Goal: Task Accomplishment & Management: Complete application form

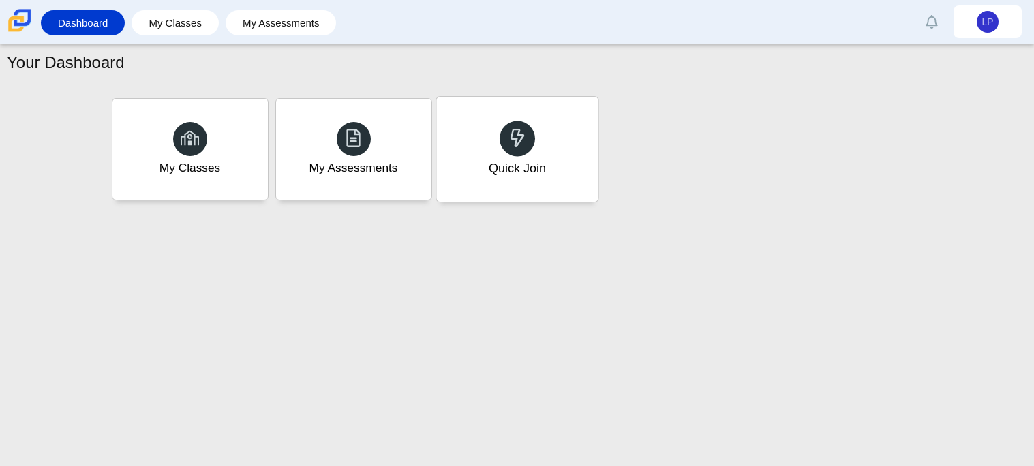
click at [488, 175] on div "Quick Join" at bounding box center [516, 168] width 57 height 18
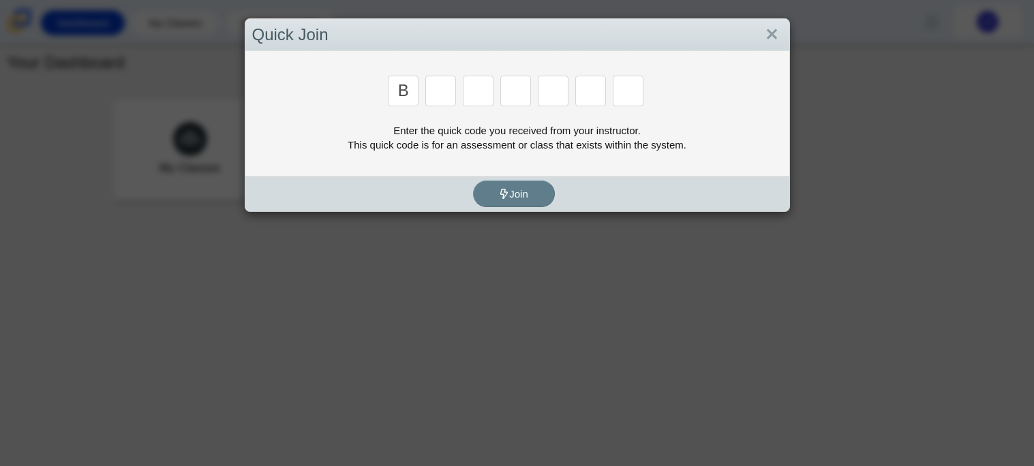
type input "B"
type input "m"
type input "3"
type input "5"
type input "g"
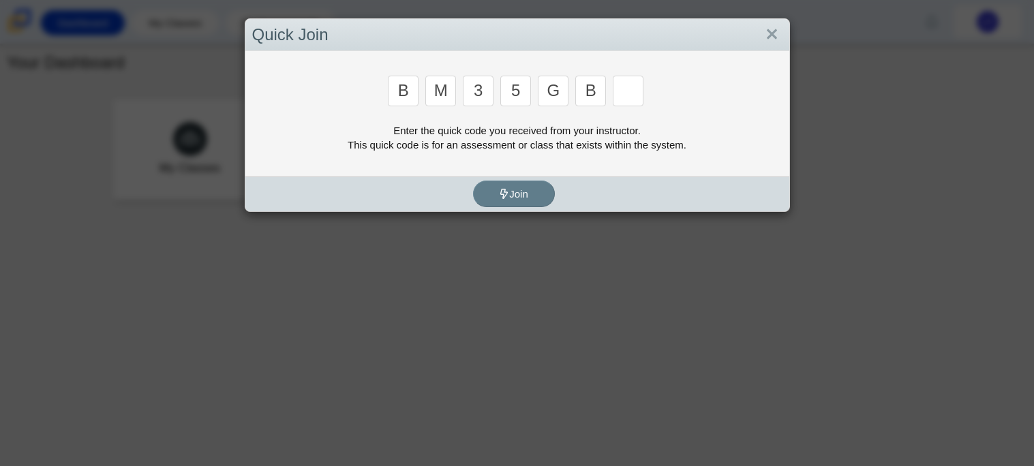
type input "b"
type input "5"
type input "3"
type input "5"
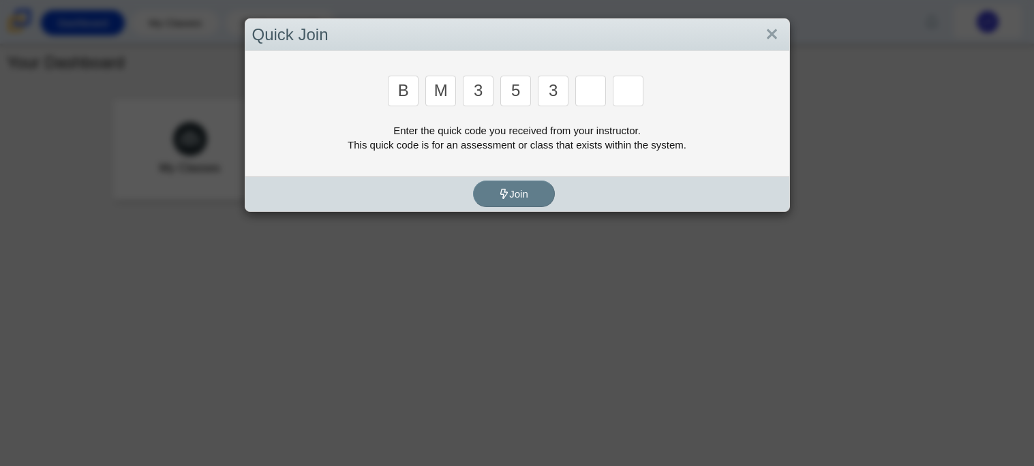
type input "3"
type input "g"
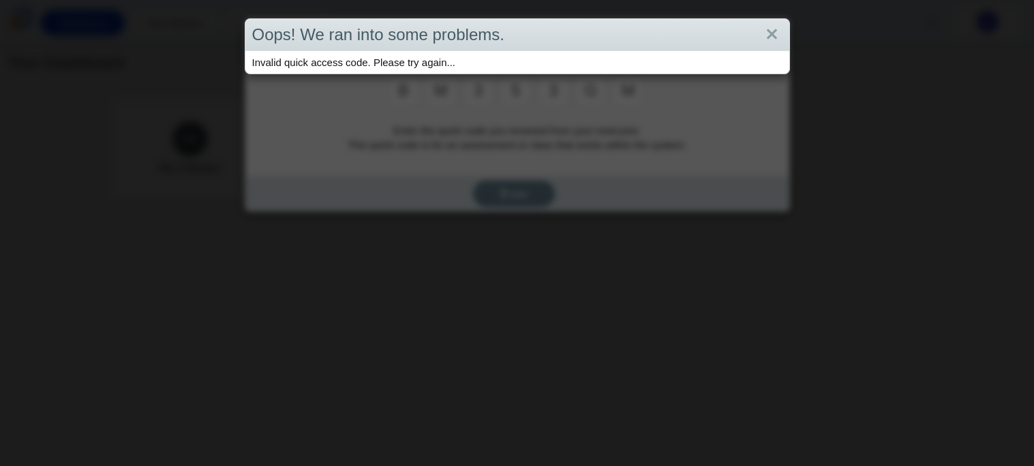
type input "m"
click at [784, 38] on div "Oops! We ran into some problems." at bounding box center [517, 35] width 544 height 32
click at [764, 33] on link "Close" at bounding box center [771, 34] width 21 height 23
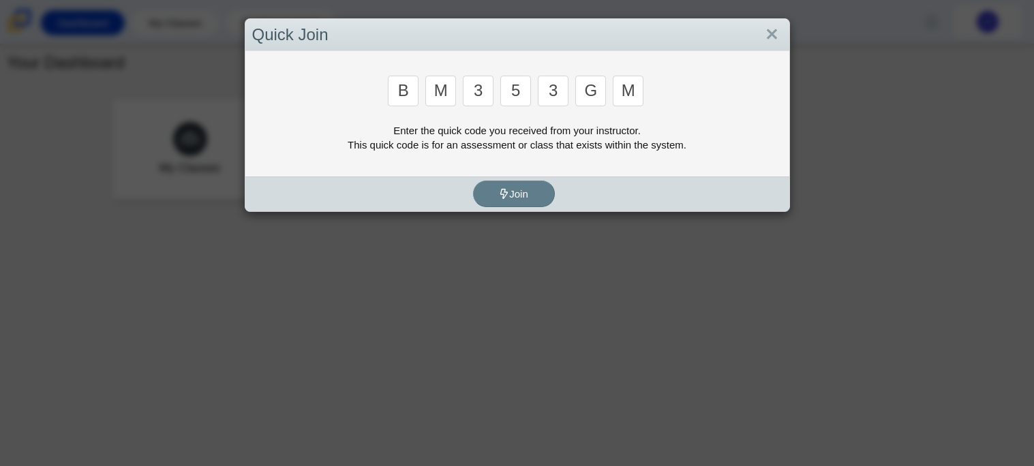
click at [643, 97] on div "m" at bounding box center [629, 92] width 33 height 33
click at [636, 91] on input "m" at bounding box center [628, 91] width 31 height 31
type input "3"
type input "g"
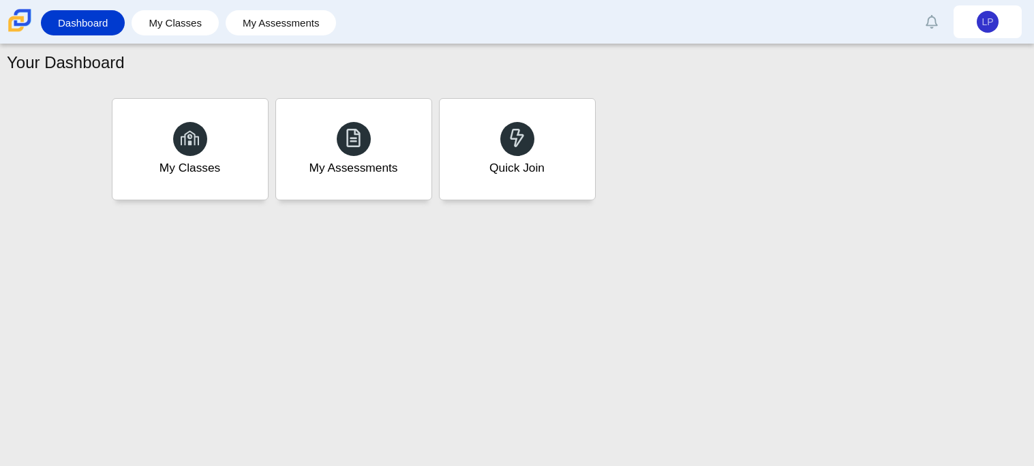
type input "b"
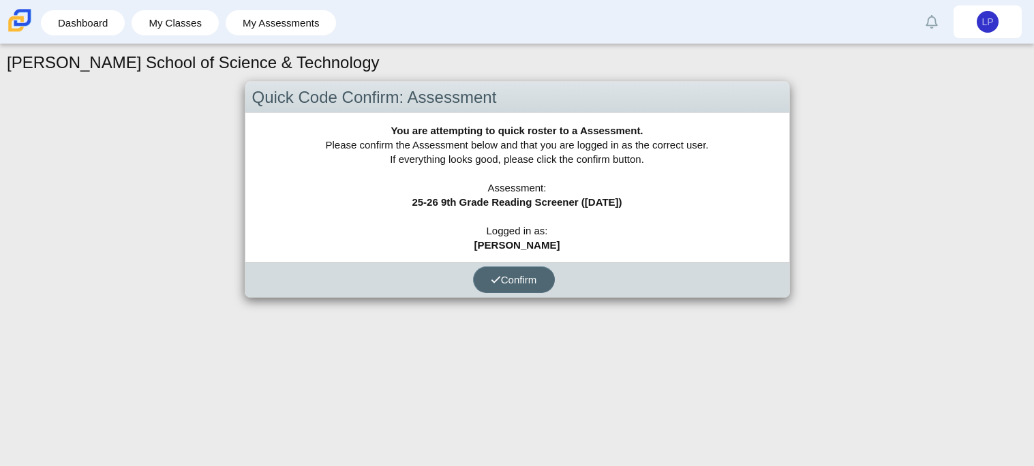
click at [519, 282] on span "Confirm" at bounding box center [514, 280] width 46 height 12
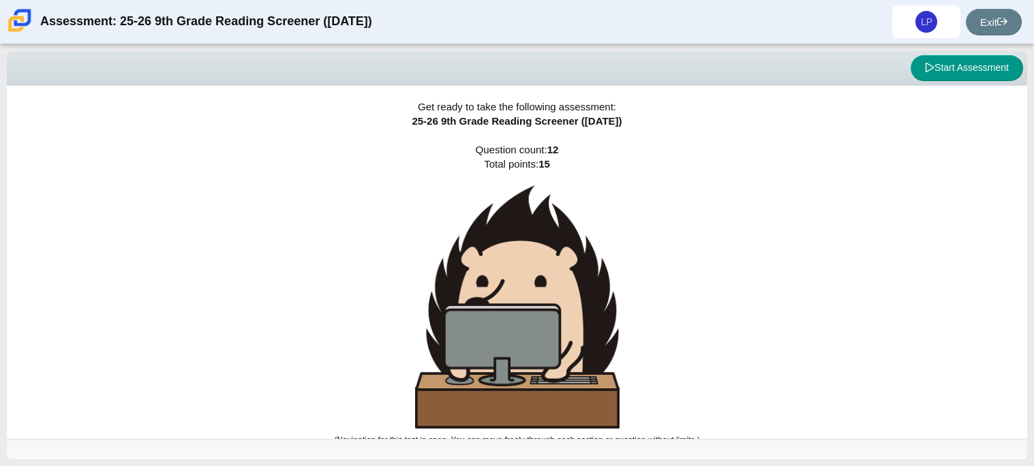
scroll to position [8, 0]
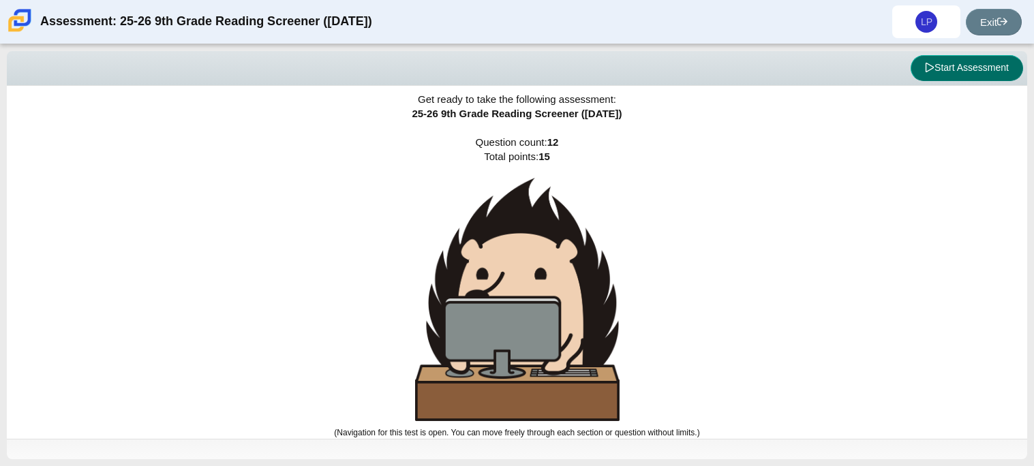
click at [926, 70] on icon at bounding box center [930, 68] width 8 height 10
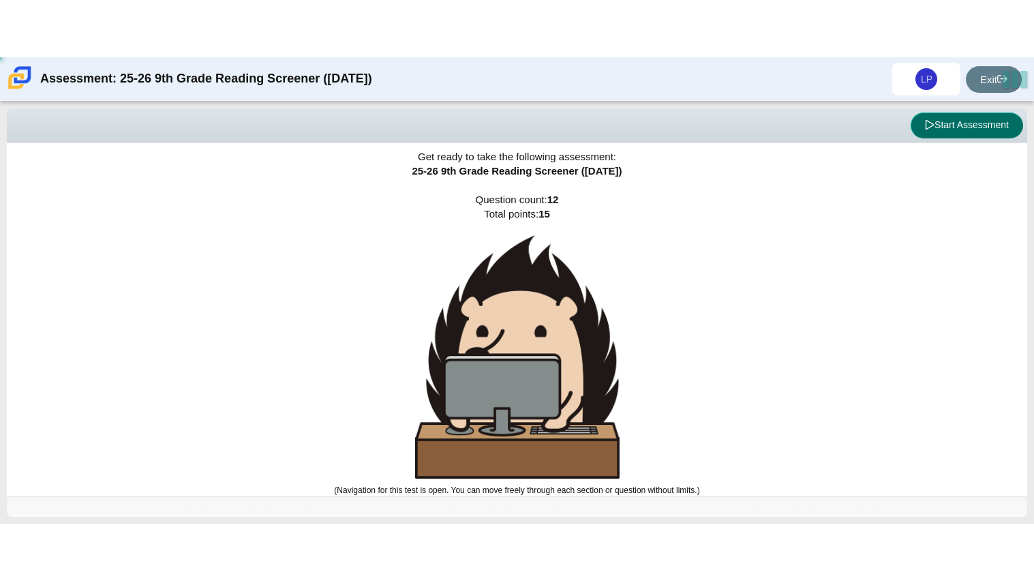
scroll to position [0, 0]
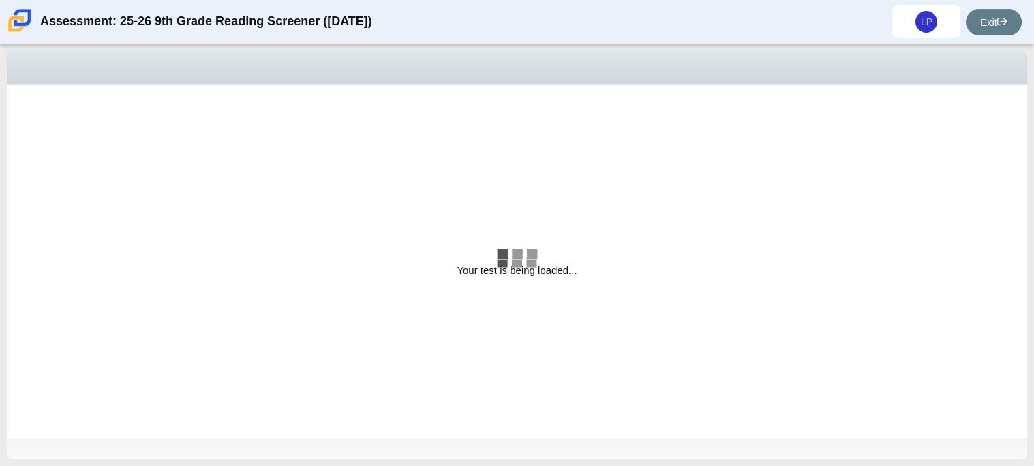
select select "ccc5b315-3c7c-471c-bf90-f22c8299c798"
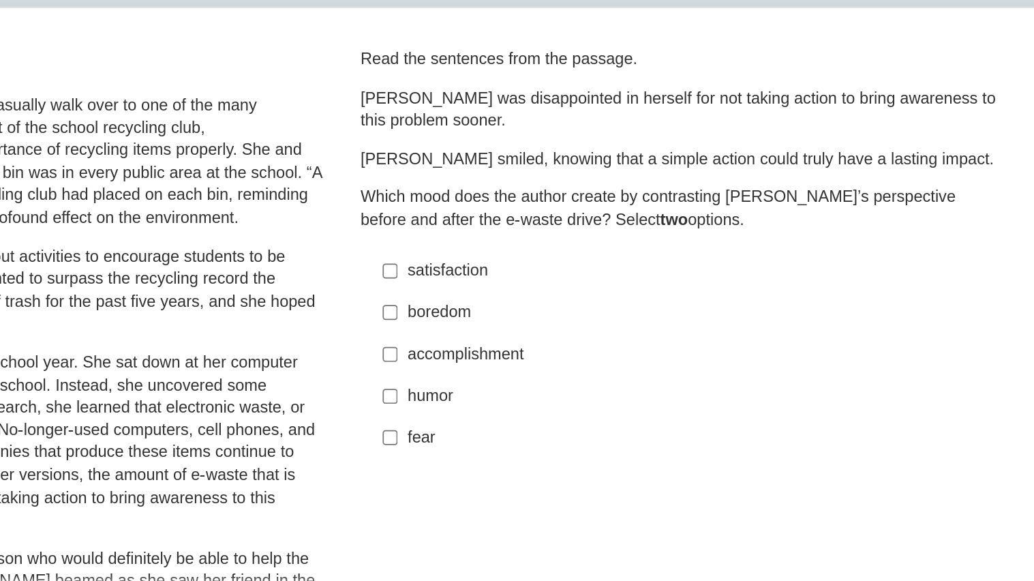
click at [633, 290] on div "accomplishment" at bounding box center [783, 293] width 344 height 14
click at [605, 290] on input "accomplishment accomplishment" at bounding box center [600, 291] width 9 height 25
checkbox input "true"
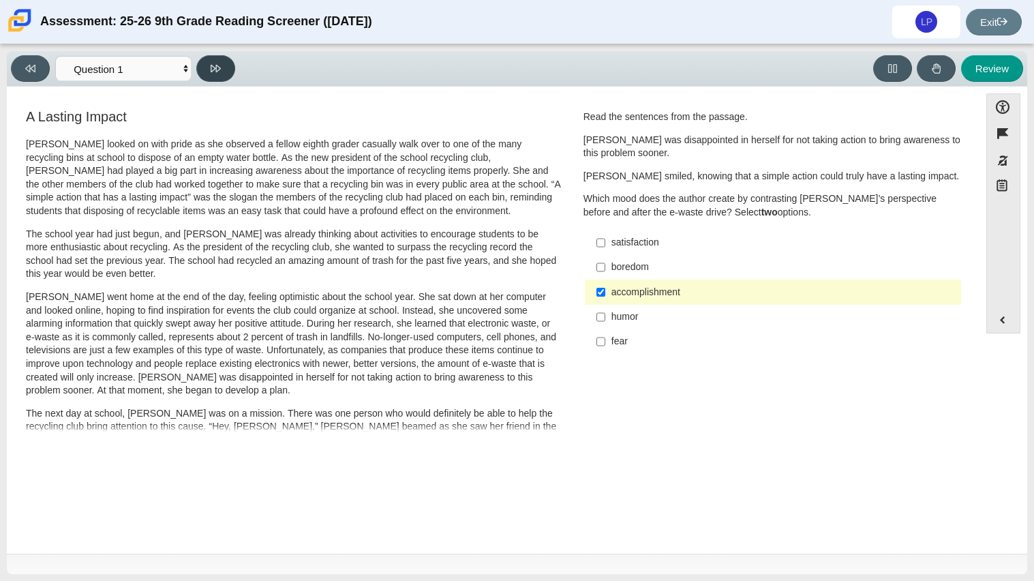
click at [216, 68] on icon at bounding box center [216, 68] width 10 height 7
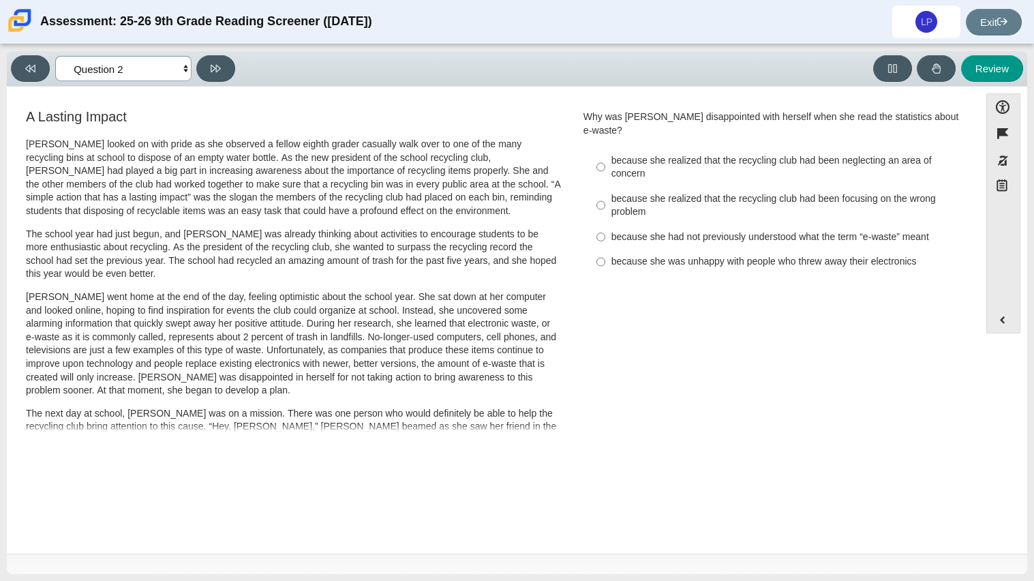
click at [132, 70] on select "Questions Question 1 Question 2 Question 3 Question 4 Question 5 Question 6 Que…" at bounding box center [123, 68] width 136 height 25
click at [770, 315] on div "A Lasting Impact [PERSON_NAME] looked on with pride as she observed a fellow ei…" at bounding box center [493, 491] width 959 height 768
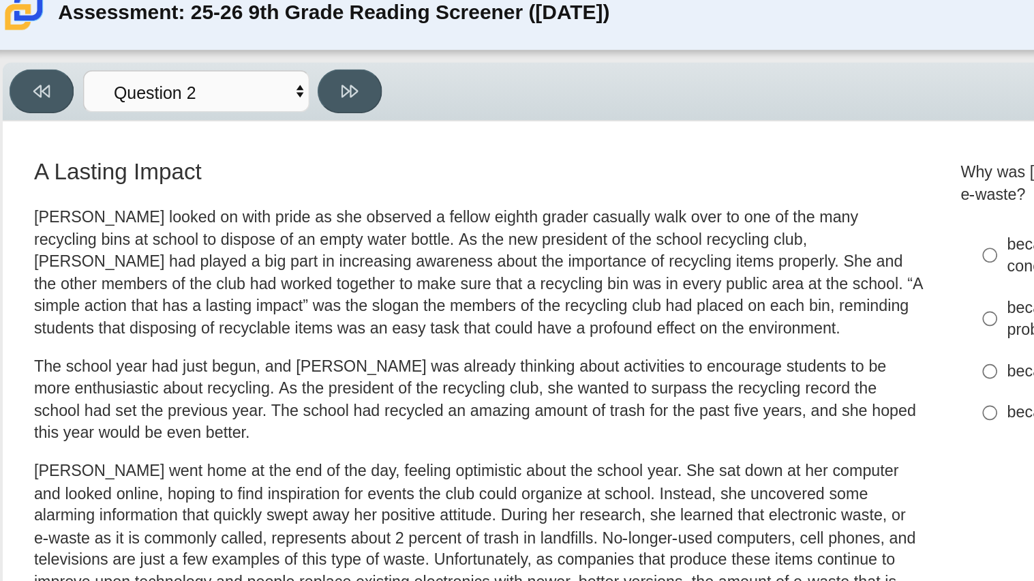
scroll to position [8, 0]
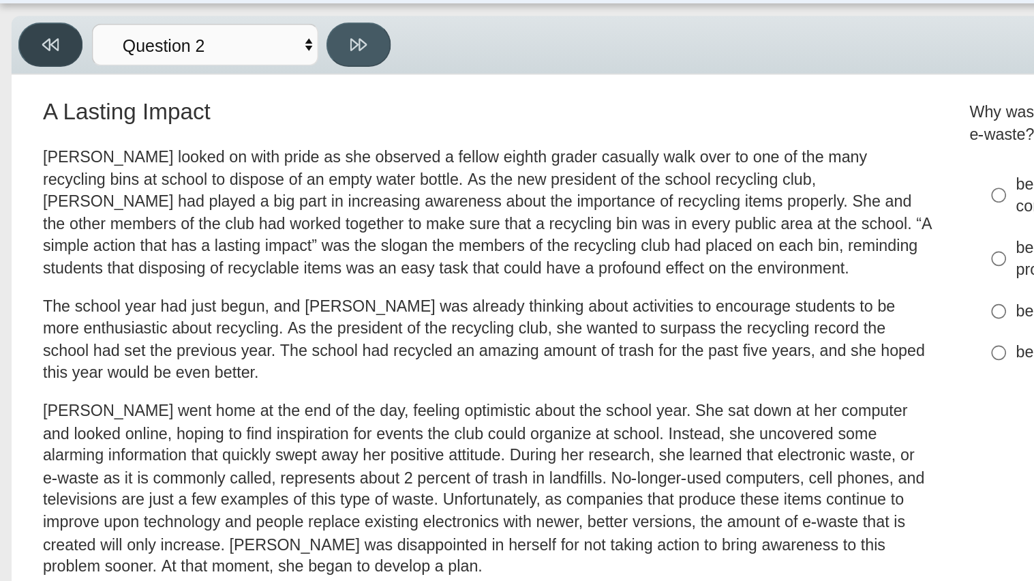
click at [31, 69] on icon at bounding box center [30, 68] width 10 height 10
select select "ccc5b315-3c7c-471c-bf90-f22c8299c798"
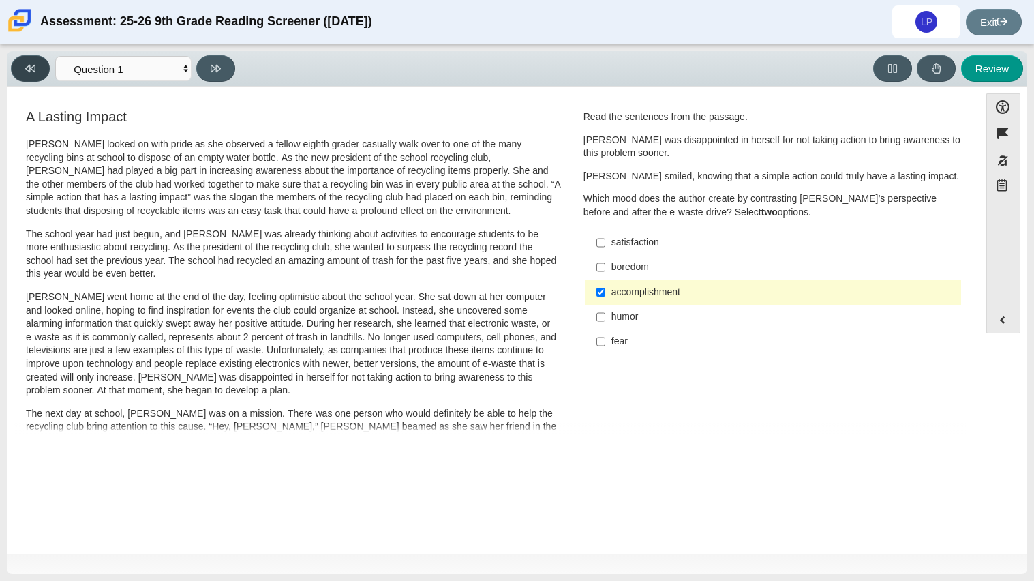
click at [19, 63] on button at bounding box center [30, 68] width 39 height 27
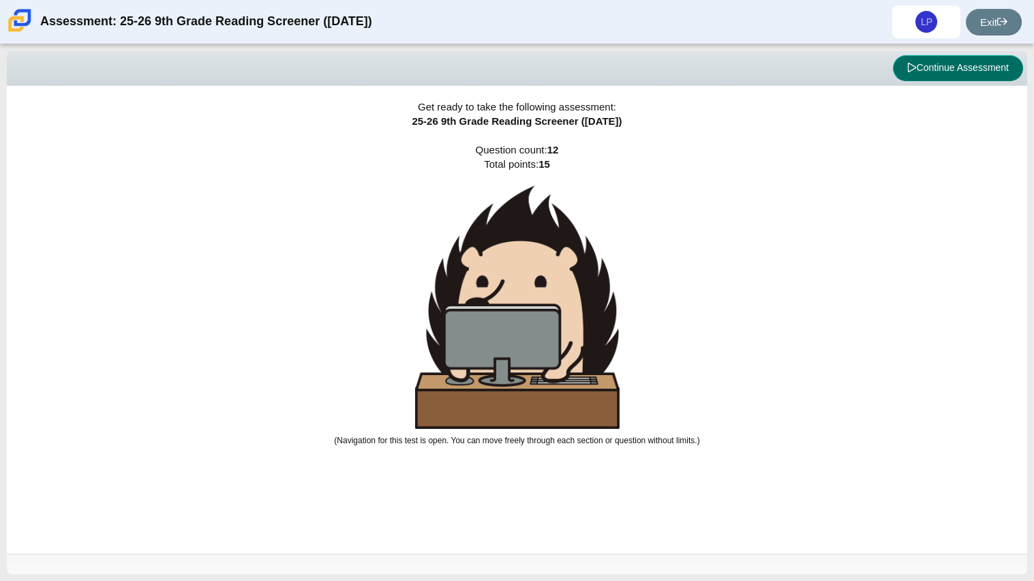
click at [914, 65] on button "Continue Assessment" at bounding box center [958, 68] width 130 height 26
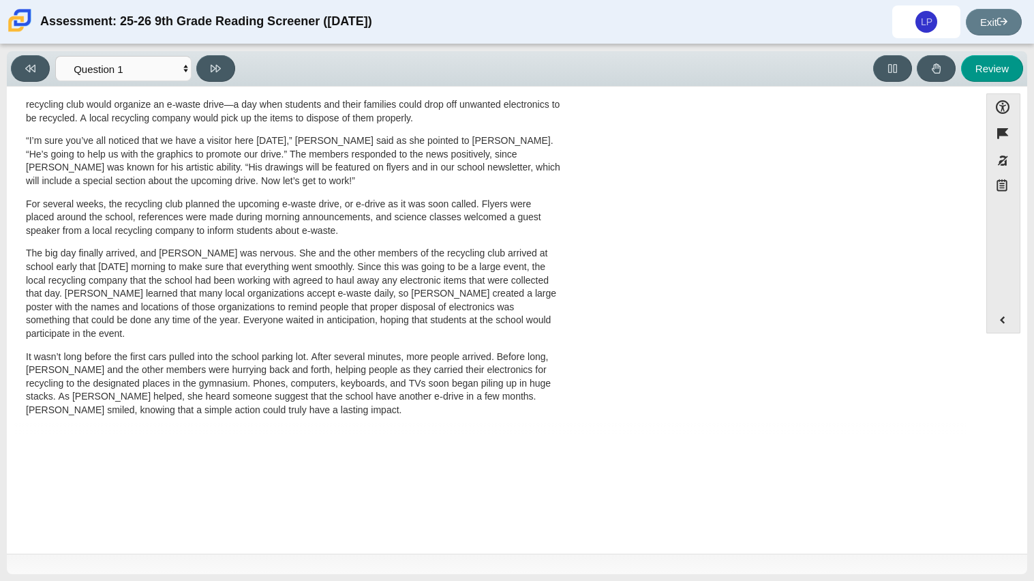
scroll to position [0, 0]
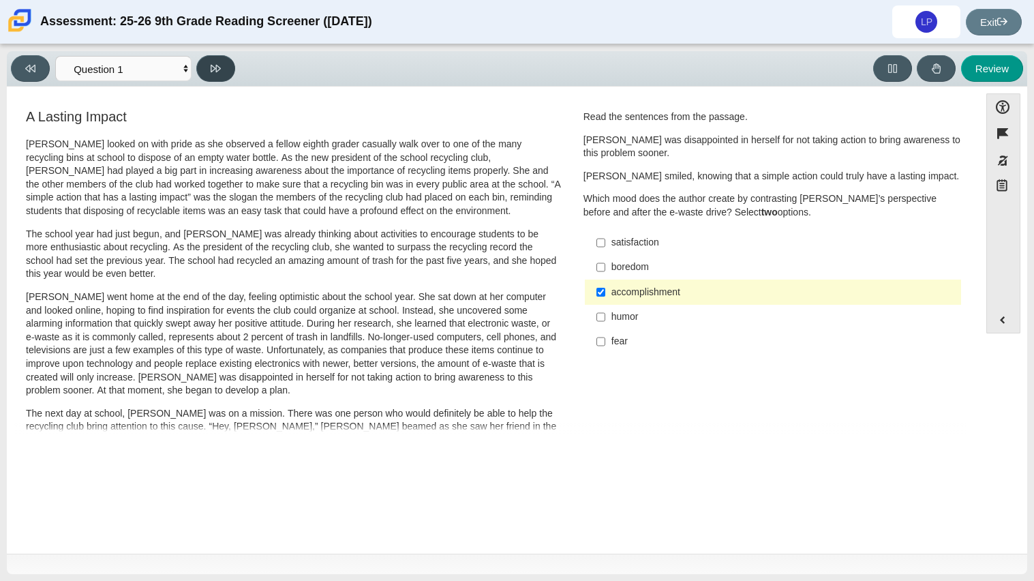
click at [223, 77] on button at bounding box center [215, 68] width 39 height 27
select select "0ff64528-ffd7-428d-b192-babfaadd44e8"
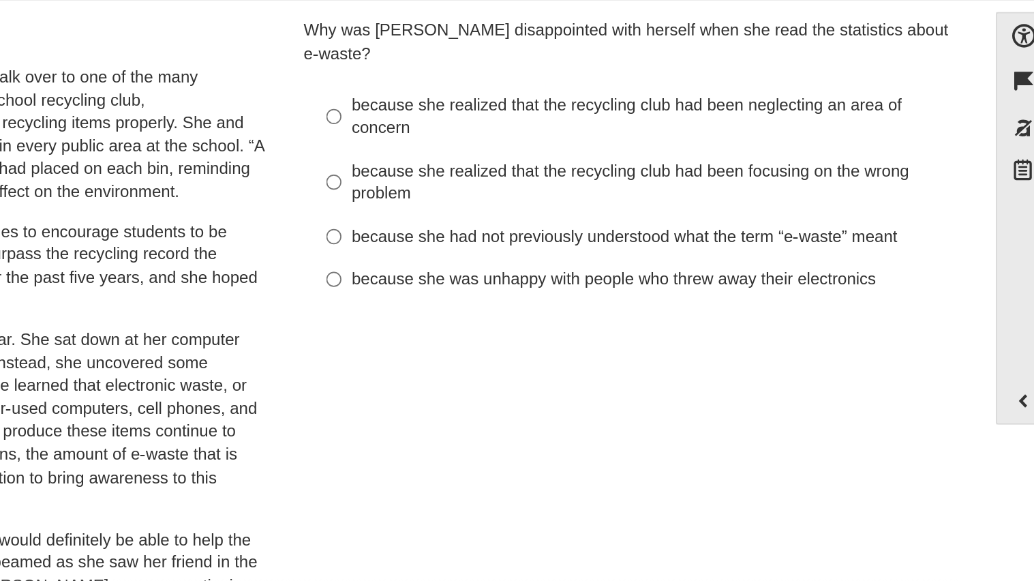
scroll to position [12, 0]
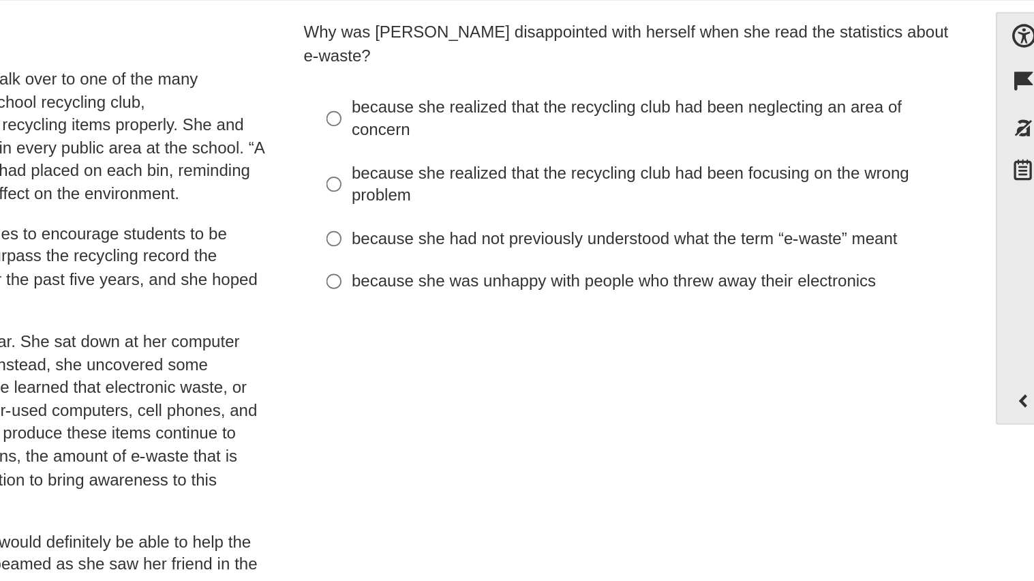
click at [909, 183] on div "because she realized that the recycling club had been focusing on the wrong pro…" at bounding box center [783, 194] width 344 height 27
click at [605, 183] on input "because she realized that the recycling club had been focusing on the wrong pro…" at bounding box center [600, 193] width 9 height 38
radio input "true"
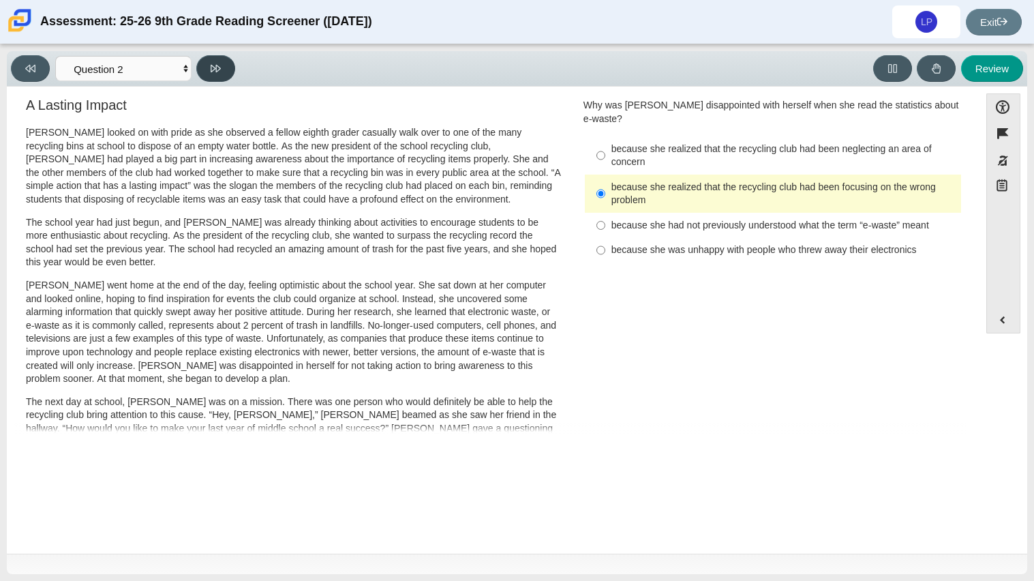
click at [219, 56] on button at bounding box center [215, 68] width 39 height 27
select select "7ce3d843-6974-4858-901c-1ff39630e843"
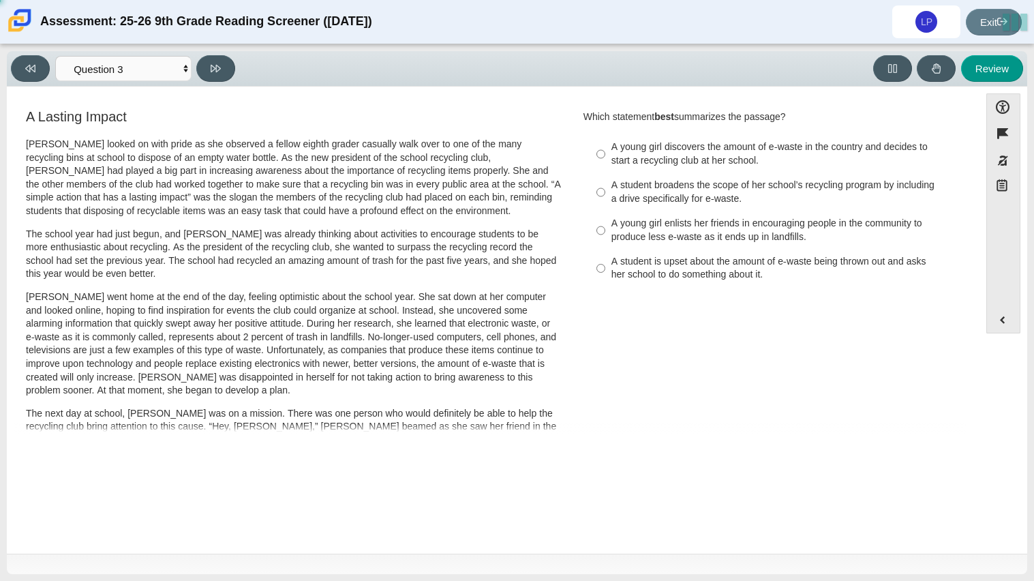
scroll to position [7, 0]
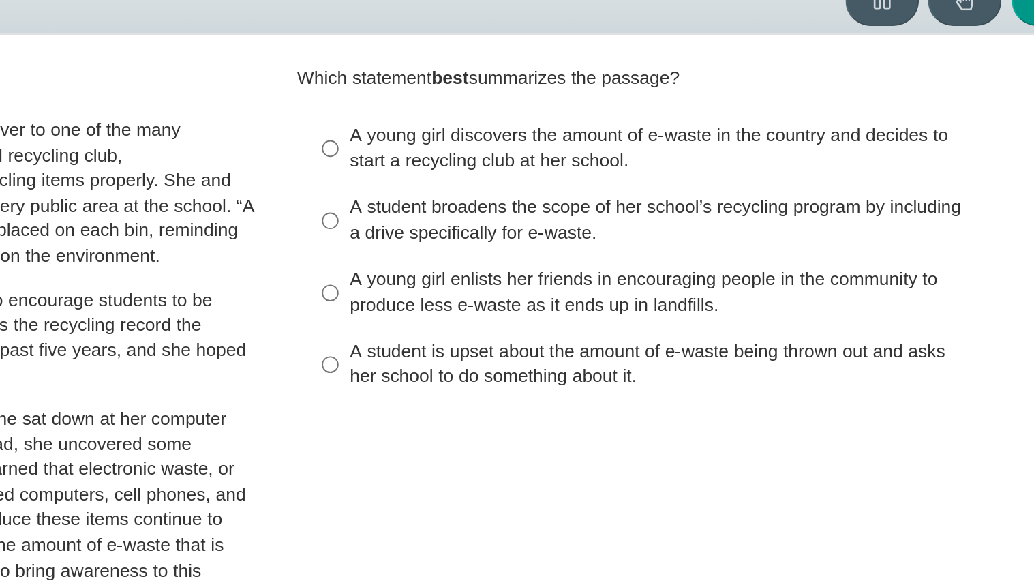
click at [812, 220] on div "A young girl enlists her friends in encouraging people in the community to prod…" at bounding box center [783, 222] width 344 height 27
click at [605, 220] on input "A young girl enlists her friends in encouraging people in the community to prod…" at bounding box center [600, 223] width 9 height 38
radio input "true"
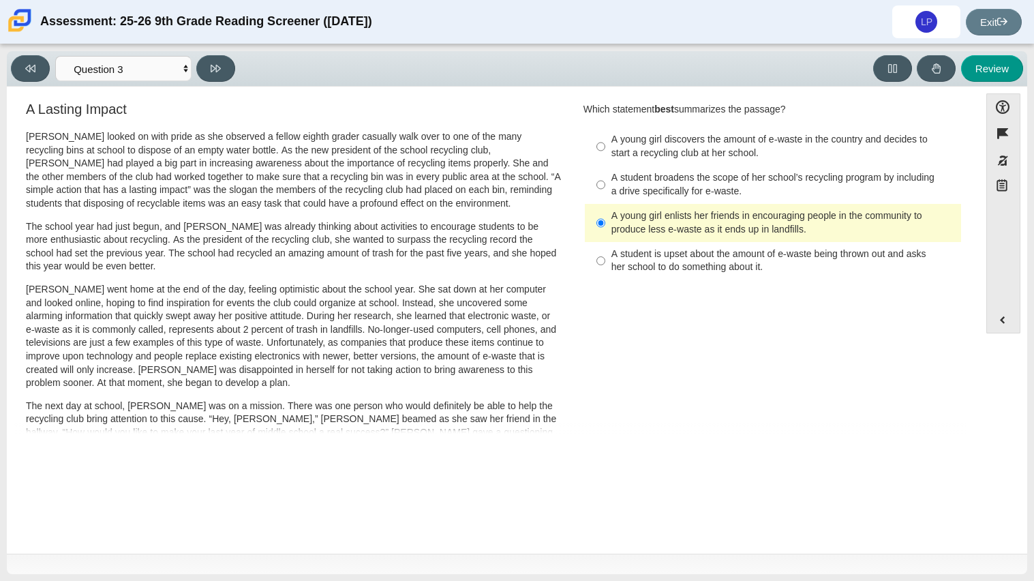
click at [195, 57] on div "Viewing Question 3 of 12 in Pacing Mode Questions Question 1 Question 2 Questio…" at bounding box center [126, 68] width 230 height 27
click at [211, 63] on icon at bounding box center [216, 68] width 10 height 10
select select "ca9ea0f1-49c5-4bd1-83b0-472c18652b42"
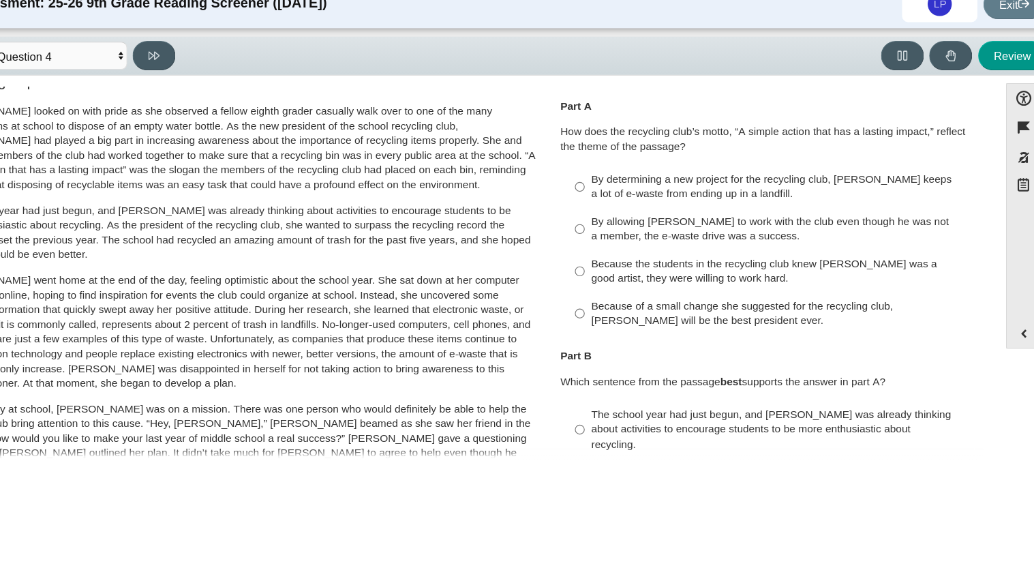
scroll to position [29, 0]
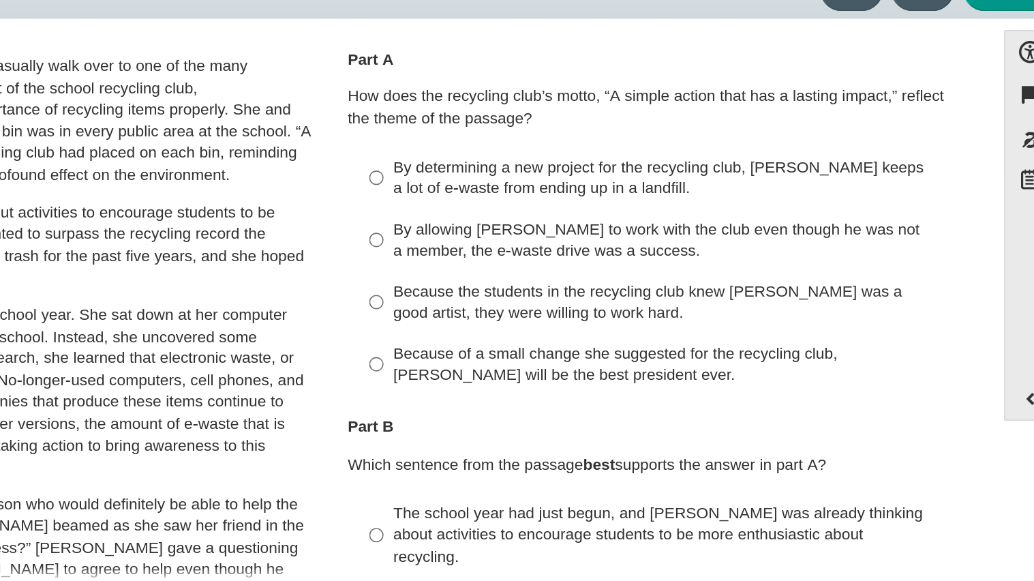
click at [885, 279] on label "Because of a small change she suggested for the recycling club, [PERSON_NAME] w…" at bounding box center [774, 298] width 374 height 38
click at [605, 279] on input "Because of a small change she suggested for the recycling club, [PERSON_NAME] w…" at bounding box center [600, 298] width 9 height 38
radio input "true"
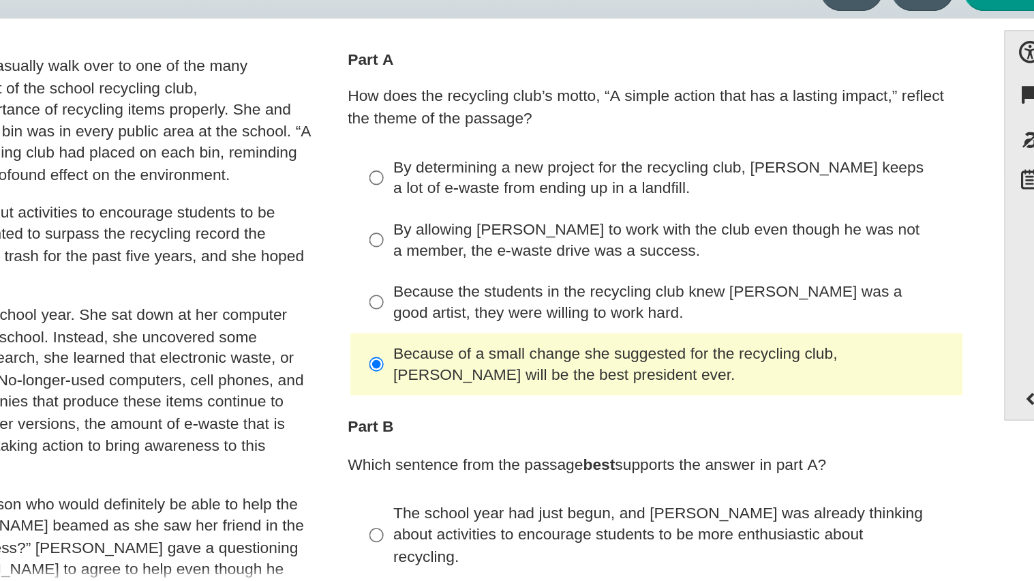
click at [905, 313] on label "Because of a small change she suggested for the recycling club, [PERSON_NAME] w…" at bounding box center [774, 298] width 374 height 38
click at [605, 313] on input "Because of a small change she suggested for the recycling club, [PERSON_NAME] w…" at bounding box center [600, 298] width 9 height 38
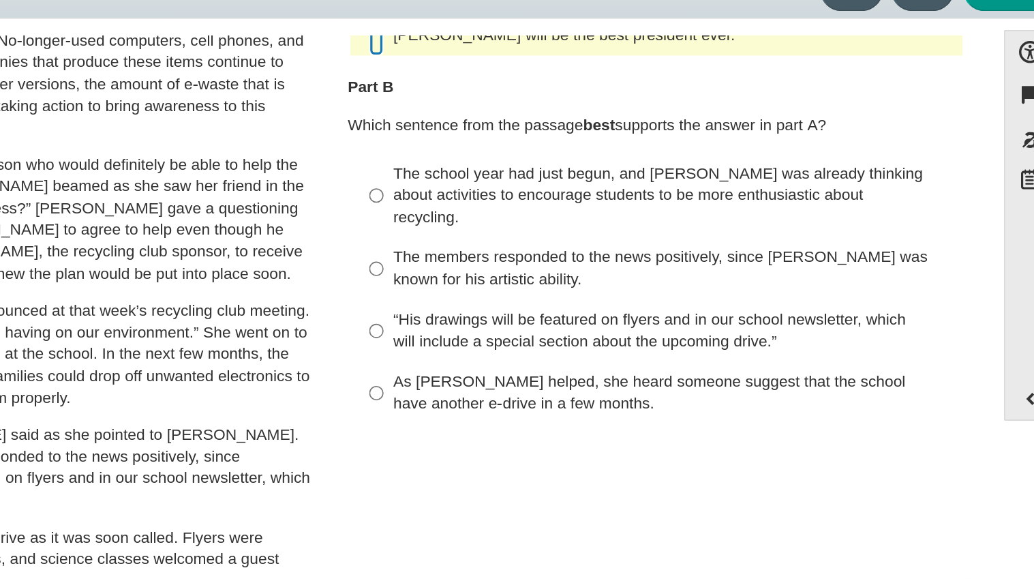
scroll to position [239, 0]
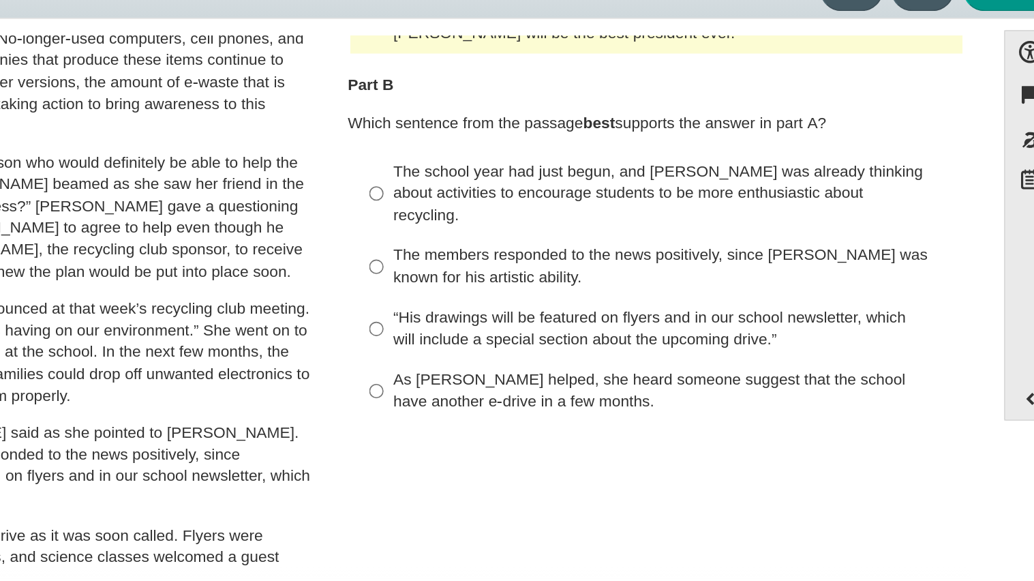
click at [890, 263] on div "“His drawings will be featured on flyers and in our school newsletter, which wi…" at bounding box center [783, 276] width 344 height 27
click at [605, 262] on input "“His drawings will be featured on flyers and in our school newsletter, which wi…" at bounding box center [600, 277] width 9 height 38
radio input "true"
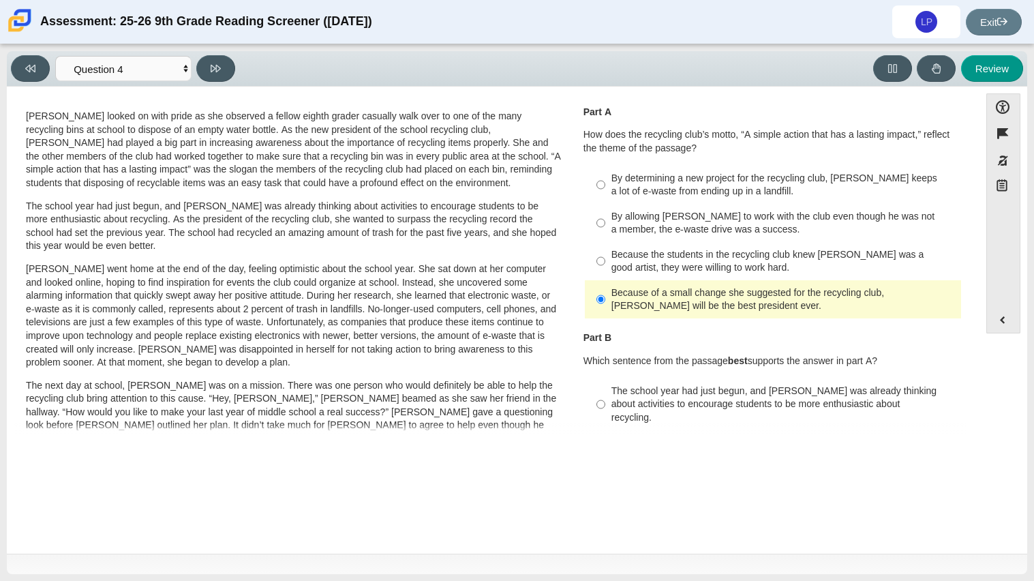
scroll to position [10, 0]
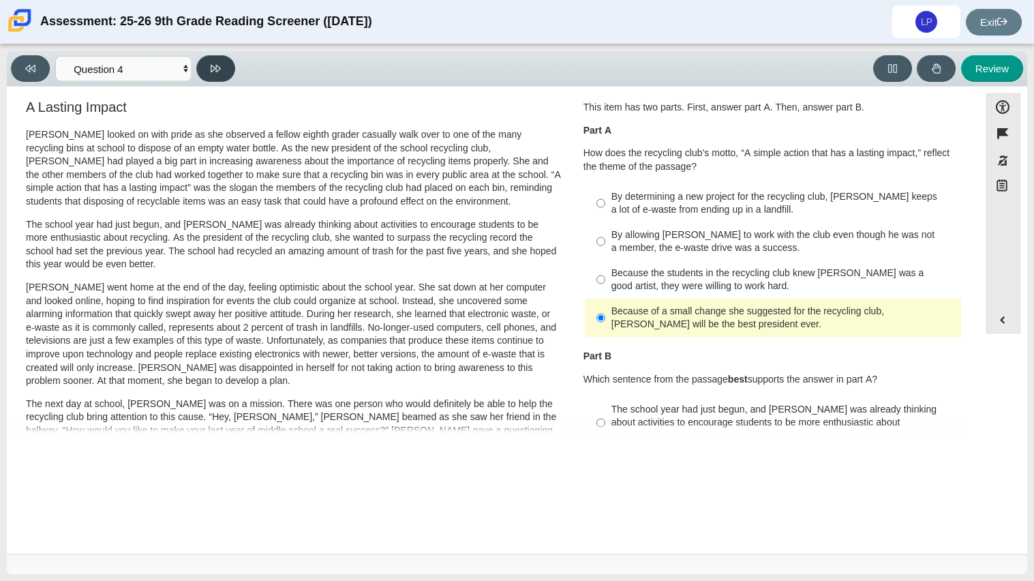
click at [222, 69] on button at bounding box center [215, 68] width 39 height 27
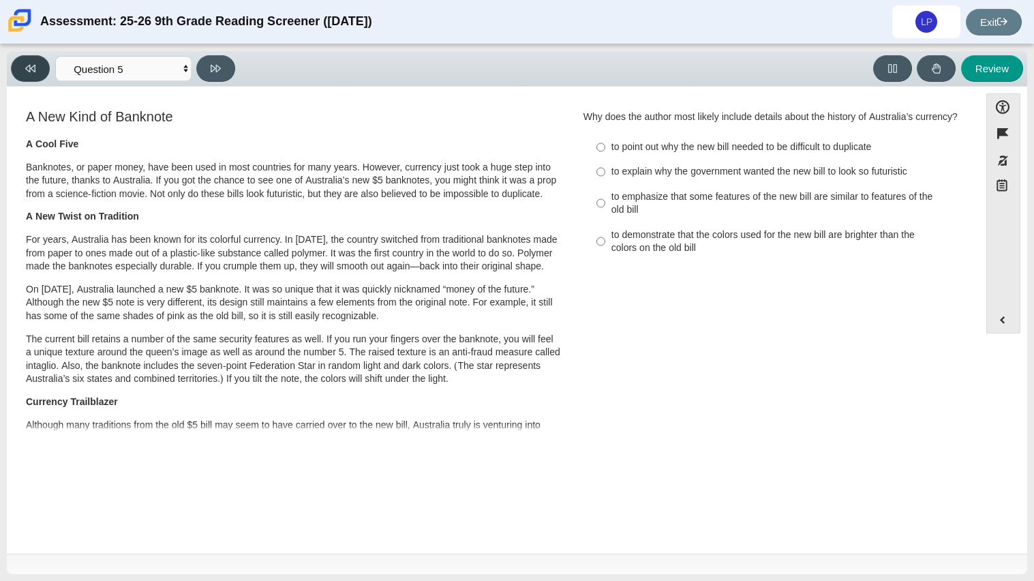
click at [29, 71] on icon at bounding box center [30, 68] width 10 height 7
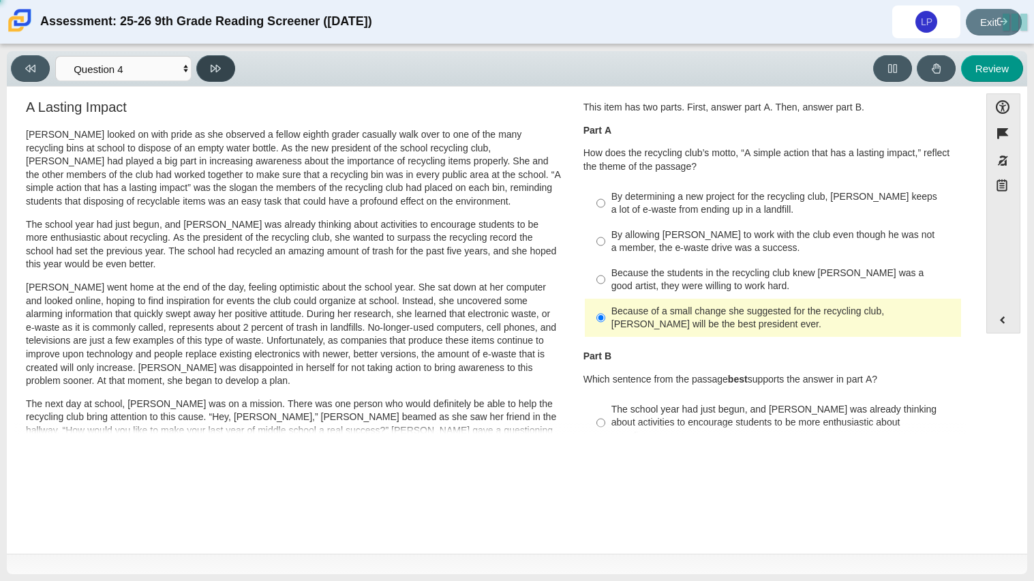
click at [221, 75] on button at bounding box center [215, 68] width 39 height 27
select select "e41f1a79-e29f-4095-8030-a53364015bed"
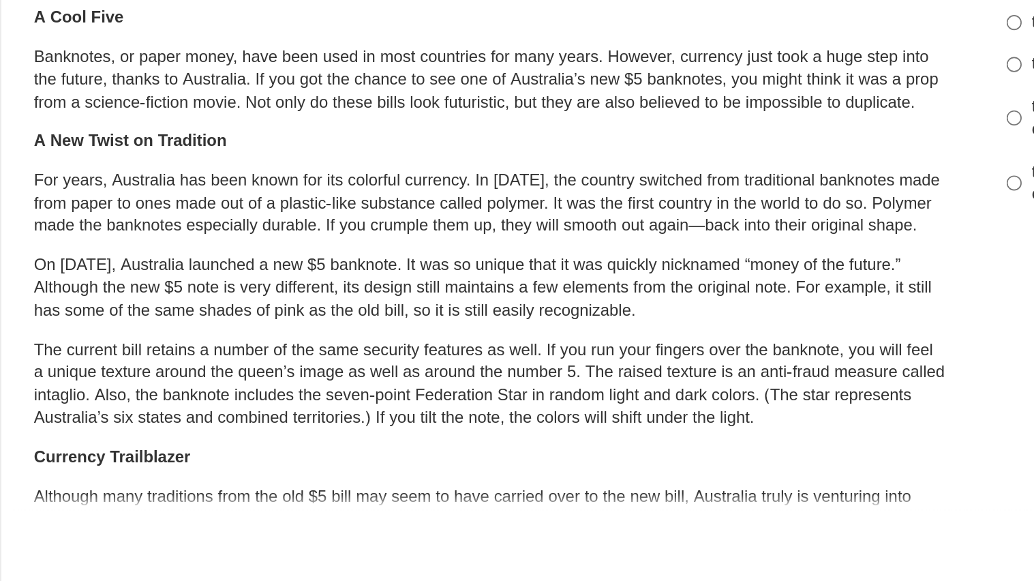
click at [279, 355] on p "The current bill retains a number of the same security features as well. If you…" at bounding box center [293, 359] width 535 height 53
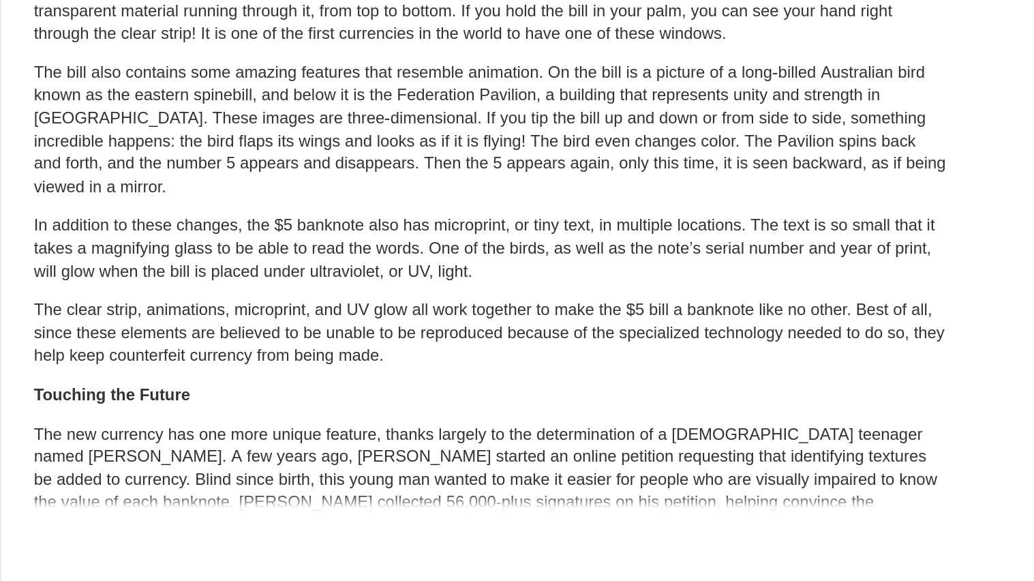
scroll to position [362, 0]
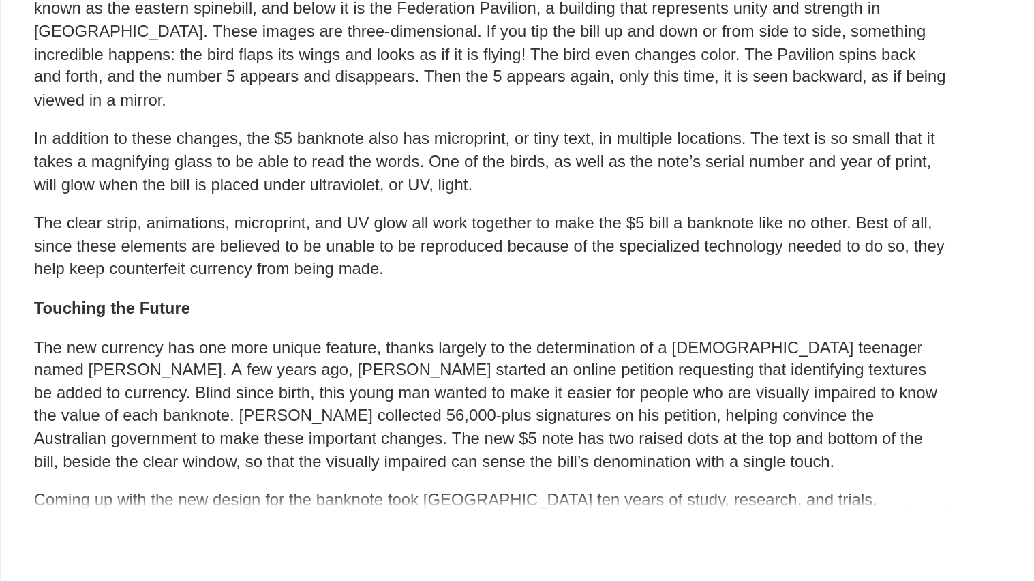
click at [231, 407] on p "The new currency has one more unique feature, thanks largely to the determinati…" at bounding box center [293, 371] width 535 height 80
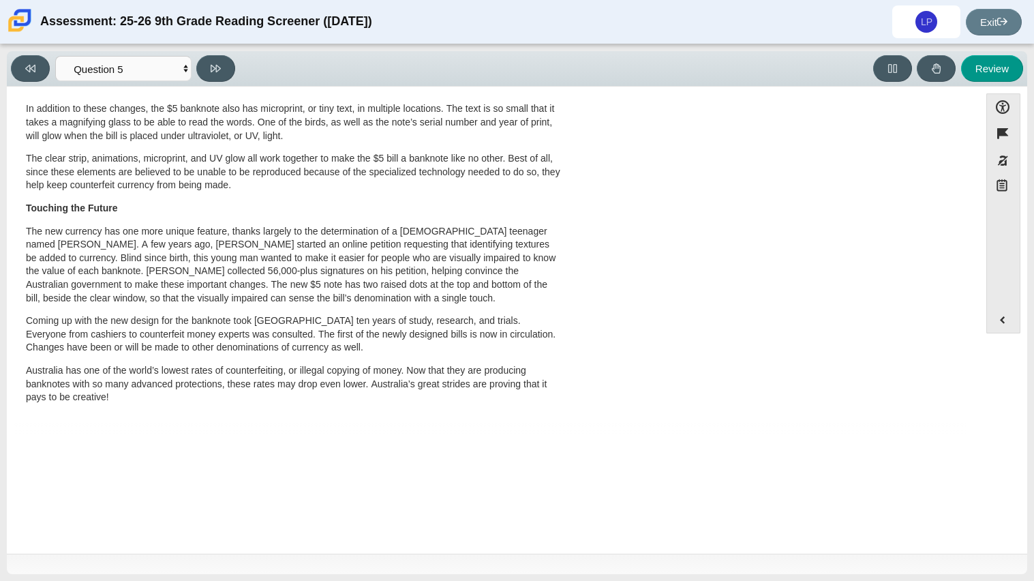
scroll to position [0, 0]
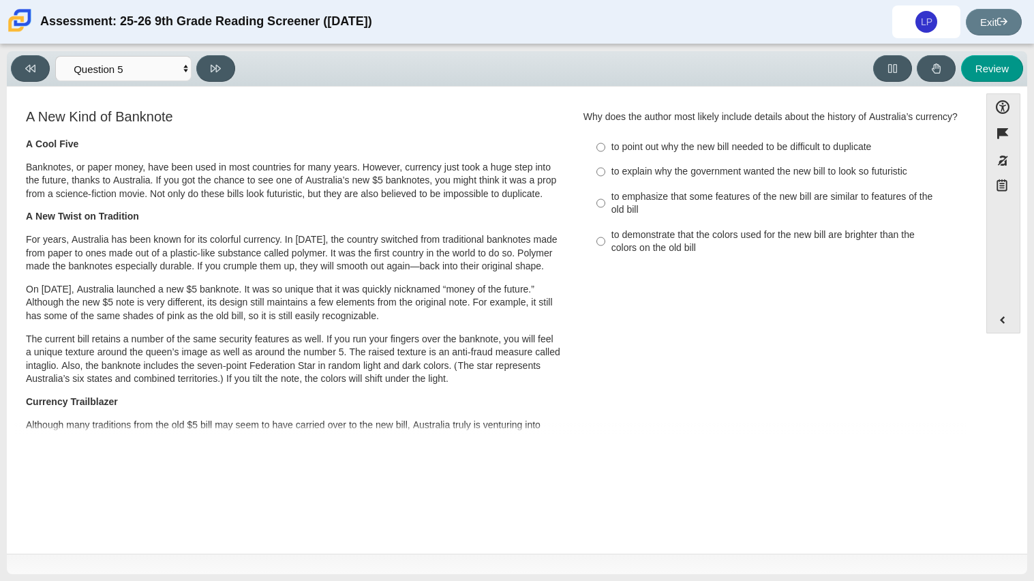
click at [746, 377] on div "A New Kind of Banknote A Cool Five Banknotes, or paper money, have been used in…" at bounding box center [493, 499] width 959 height 785
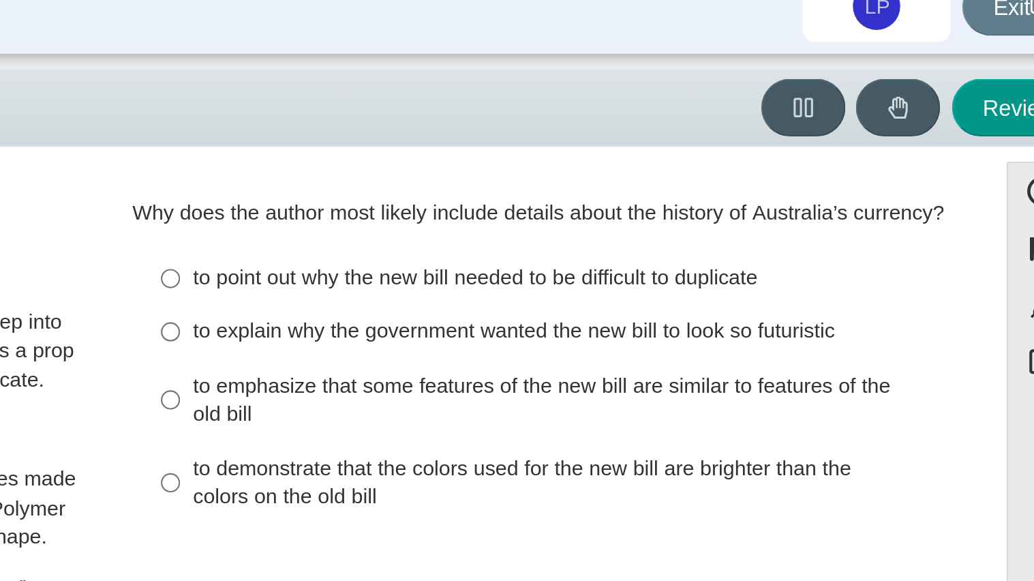
click at [744, 146] on div "to point out why the new bill needed to be difficult to duplicate" at bounding box center [783, 147] width 344 height 14
click at [605, 146] on input "to point out why the new bill needed to be difficult to duplicate to point out …" at bounding box center [600, 147] width 9 height 25
radio input "true"
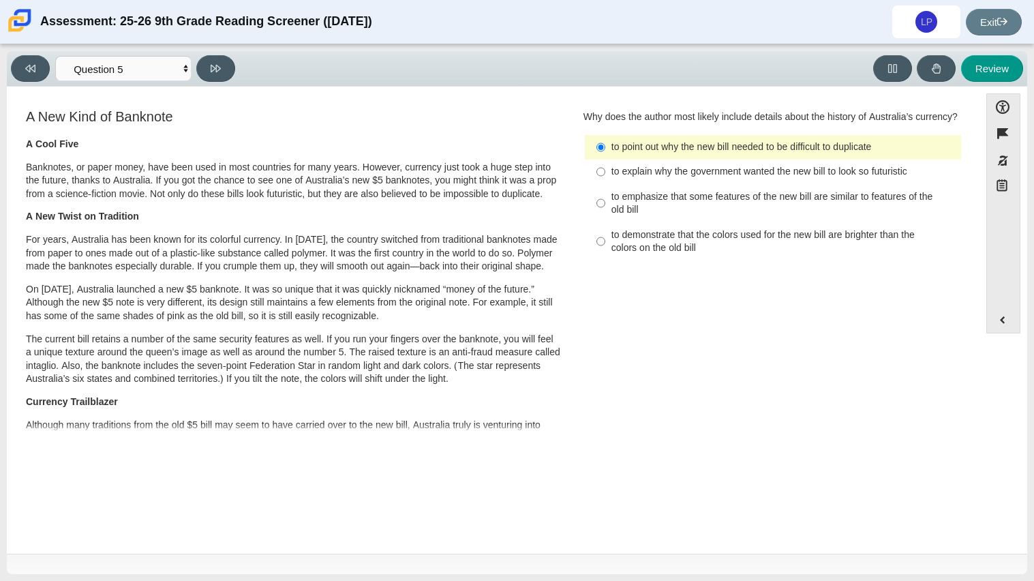
click at [674, 210] on div "to emphasize that some features of the new bill are similar to features of the …" at bounding box center [783, 203] width 344 height 27
click at [605, 210] on input "to emphasize that some features of the new bill are similar to features of the …" at bounding box center [600, 203] width 9 height 38
radio input "true"
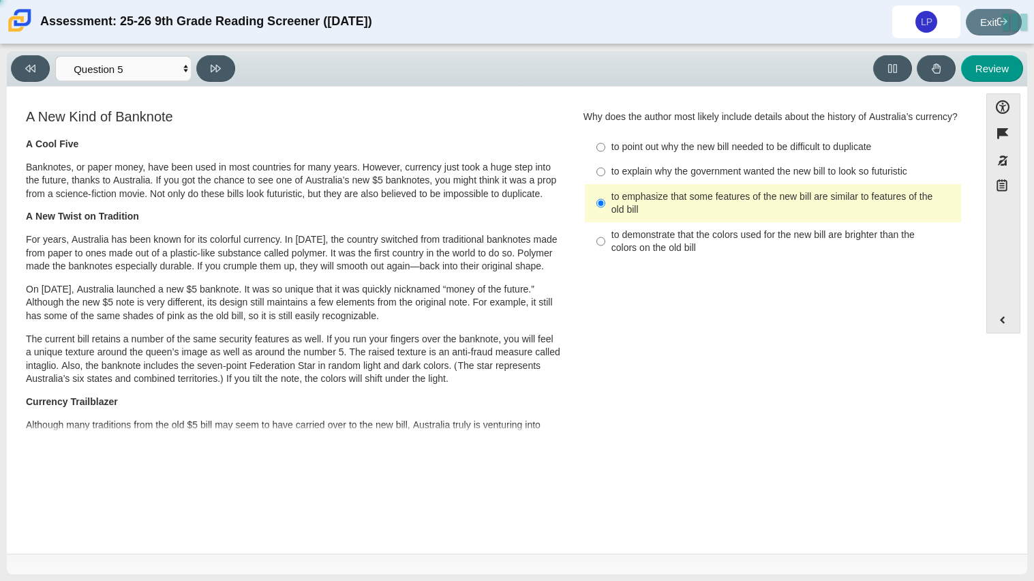
click at [633, 148] on div "to point out why the new bill needed to be difficult to duplicate" at bounding box center [783, 147] width 344 height 14
click at [605, 148] on input "to point out why the new bill needed to be difficult to duplicate to point out …" at bounding box center [600, 147] width 9 height 25
radio input "true"
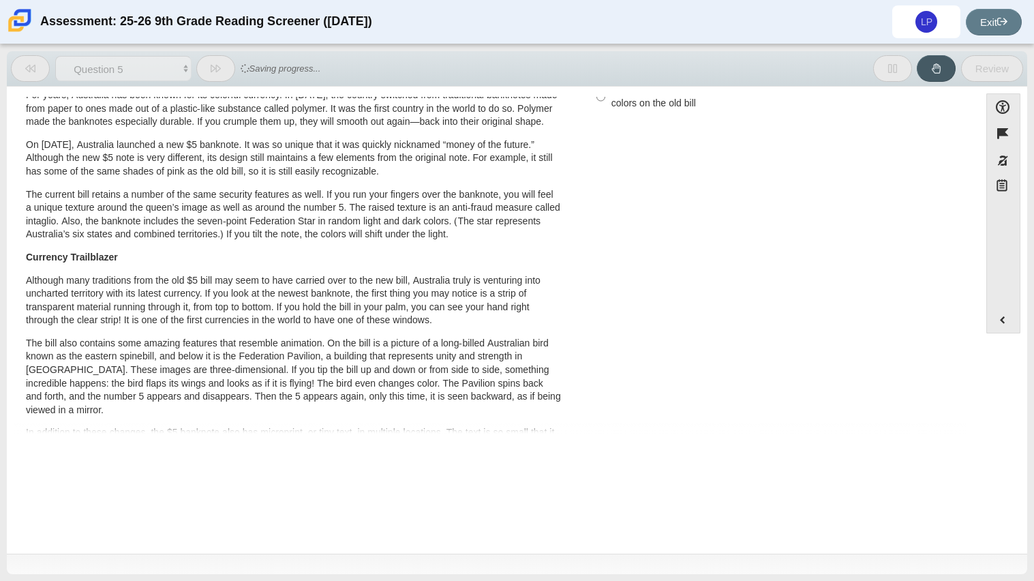
scroll to position [140, 0]
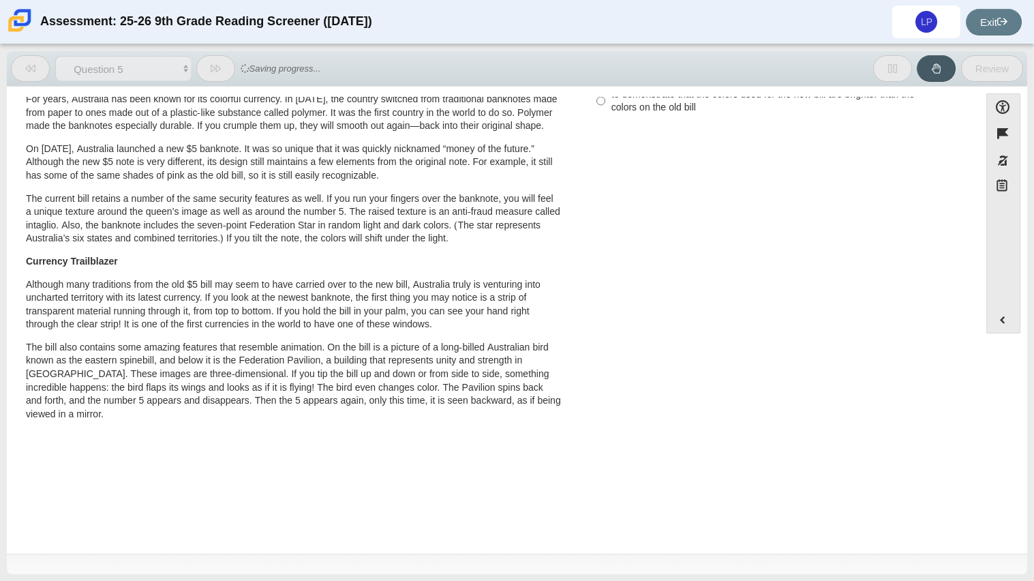
click at [204, 67] on button at bounding box center [215, 68] width 39 height 27
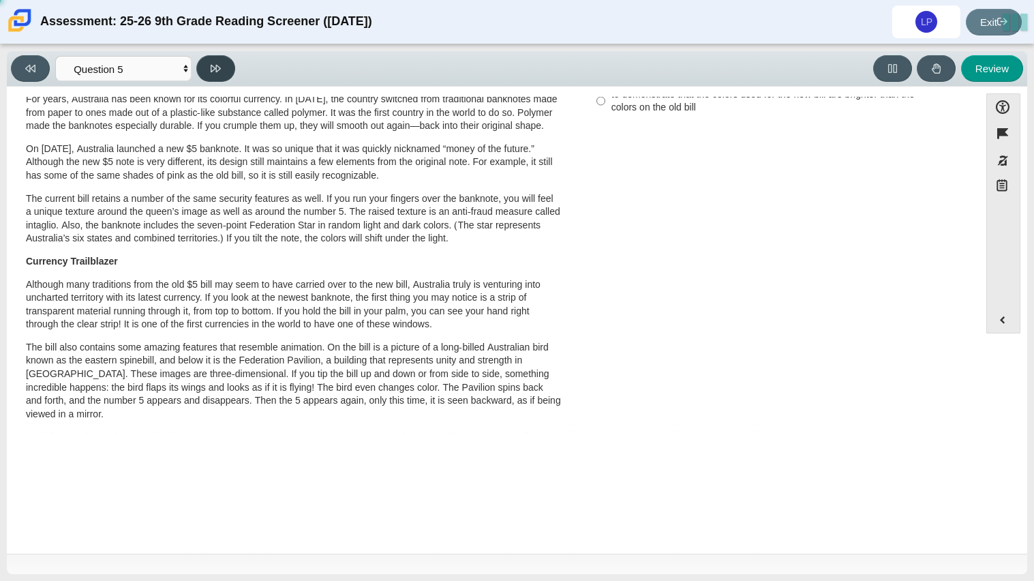
select select "69146e31-7b3d-4a3e-9ce6-f30c24342ae0"
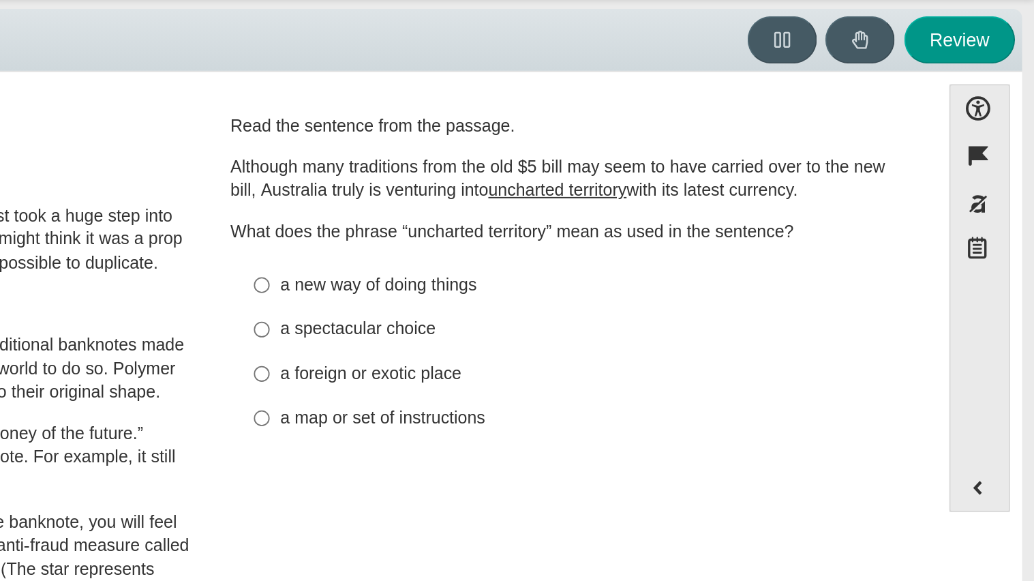
scroll to position [0, 0]
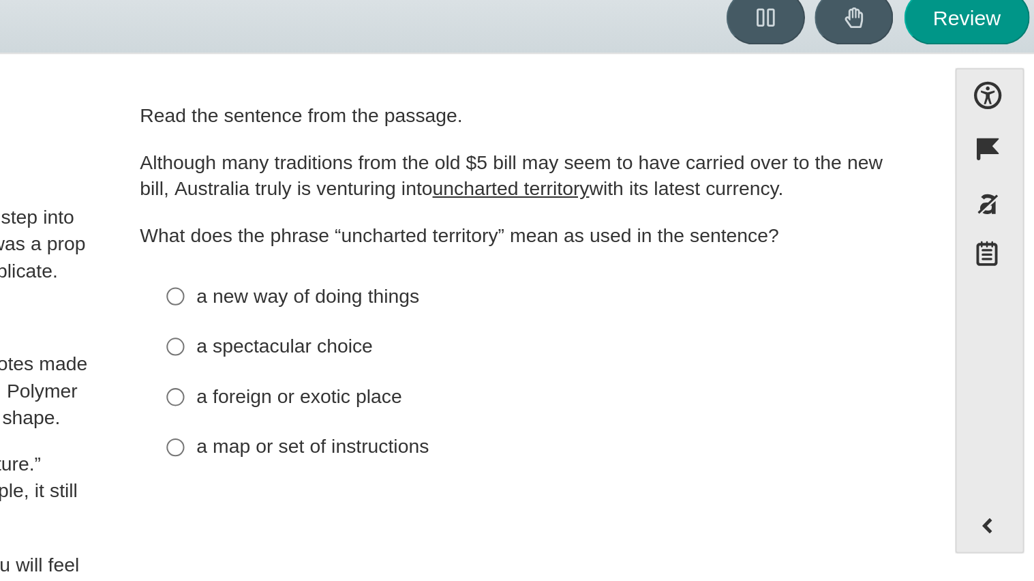
click at [956, 159] on div "Question Read the sentence from the passage. Although many traditions from the …" at bounding box center [772, 205] width 399 height 196
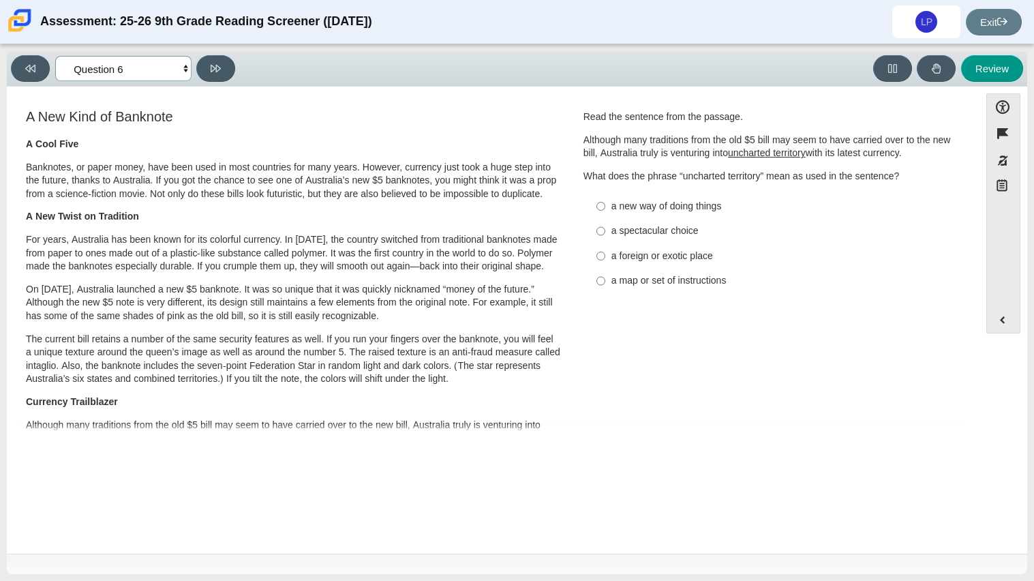
click at [157, 65] on select "Questions Question 1 Question 2 Question 3 Question 4 Question 5 Question 6 Que…" at bounding box center [123, 68] width 136 height 25
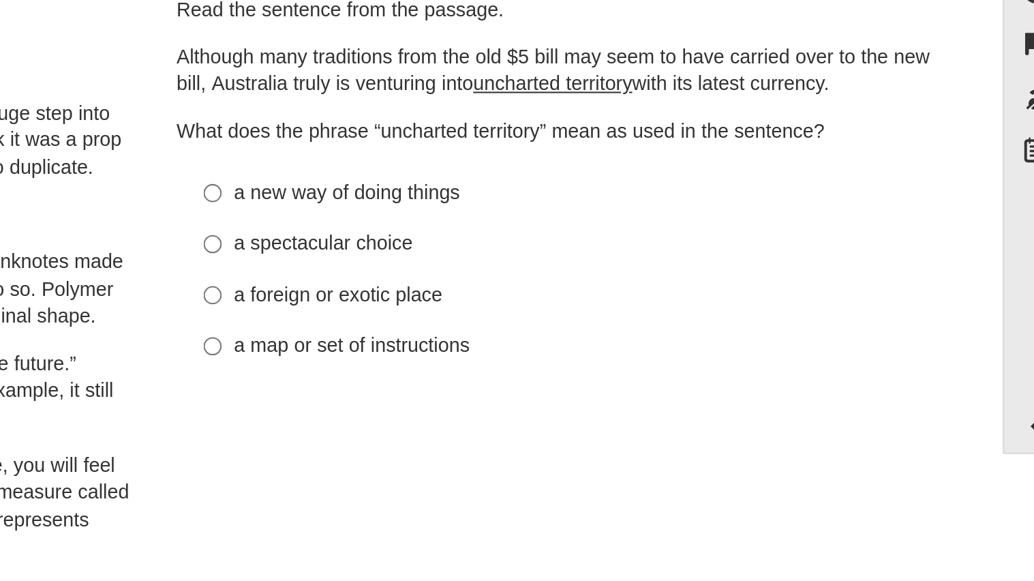
click at [690, 265] on label "a foreign or exotic place a foreign or exotic place" at bounding box center [774, 255] width 374 height 25
click at [605, 265] on input "a foreign or exotic place a foreign or exotic place" at bounding box center [600, 255] width 9 height 25
radio input "true"
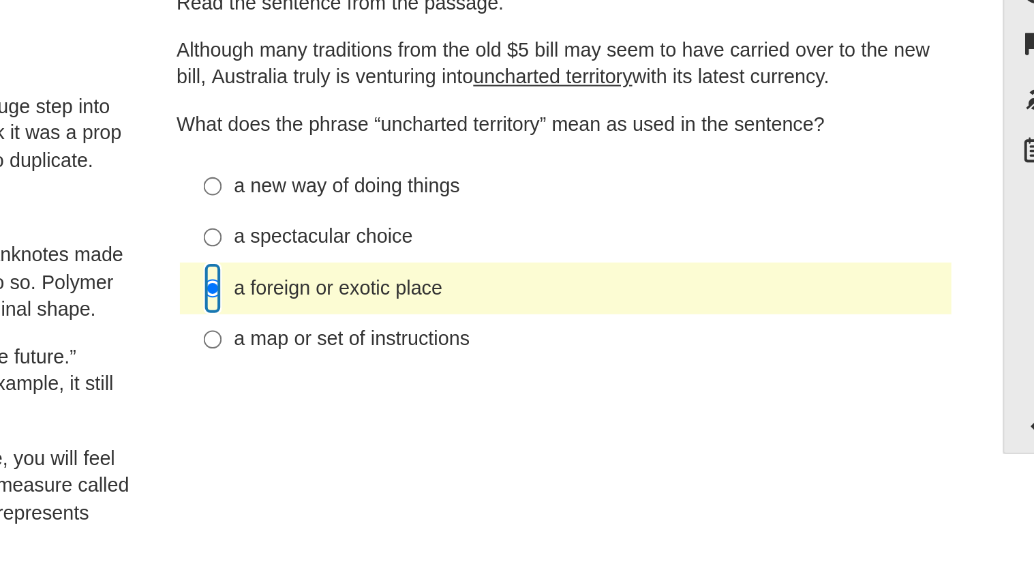
scroll to position [1, 0]
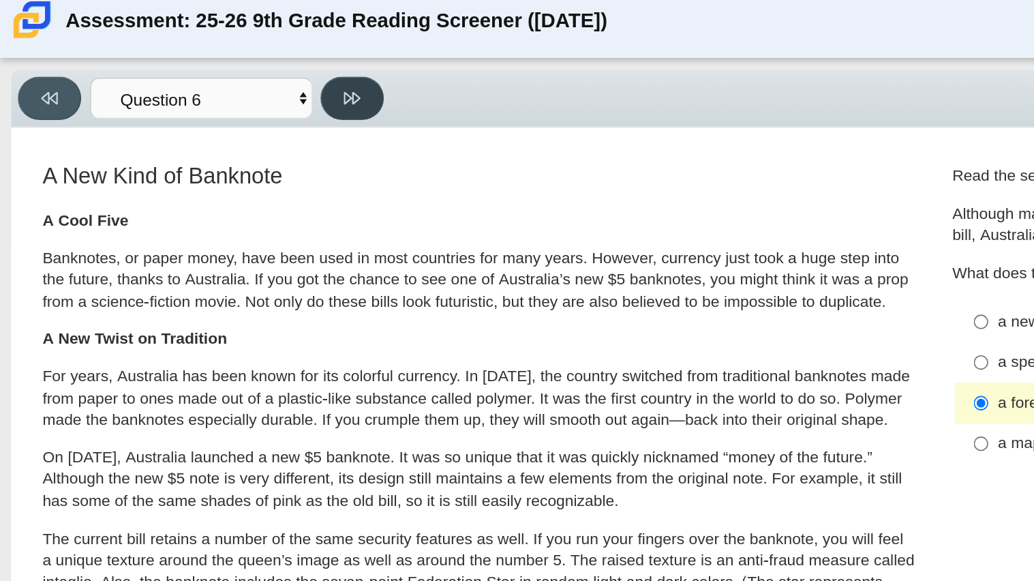
click at [212, 78] on button at bounding box center [215, 68] width 39 height 27
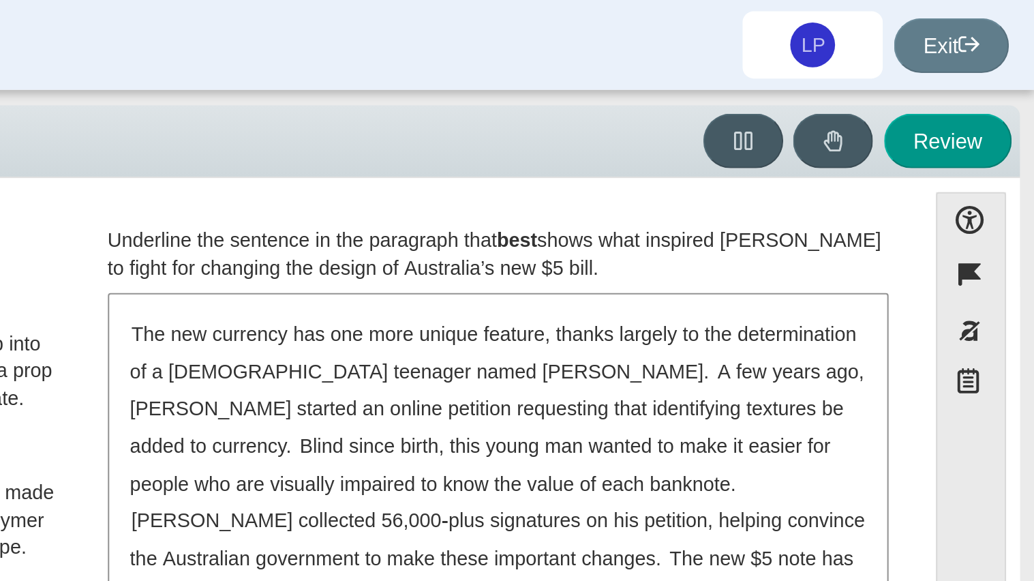
scroll to position [0, 0]
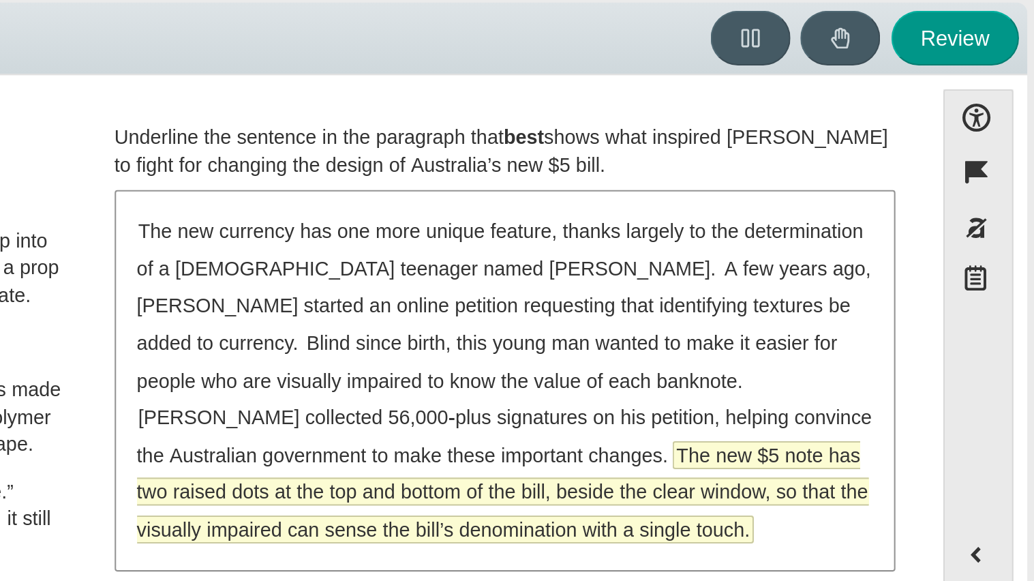
click at [766, 275] on span "The new $5 note has two raised dots at the top and bottom of the bill, beside t…" at bounding box center [772, 289] width 356 height 48
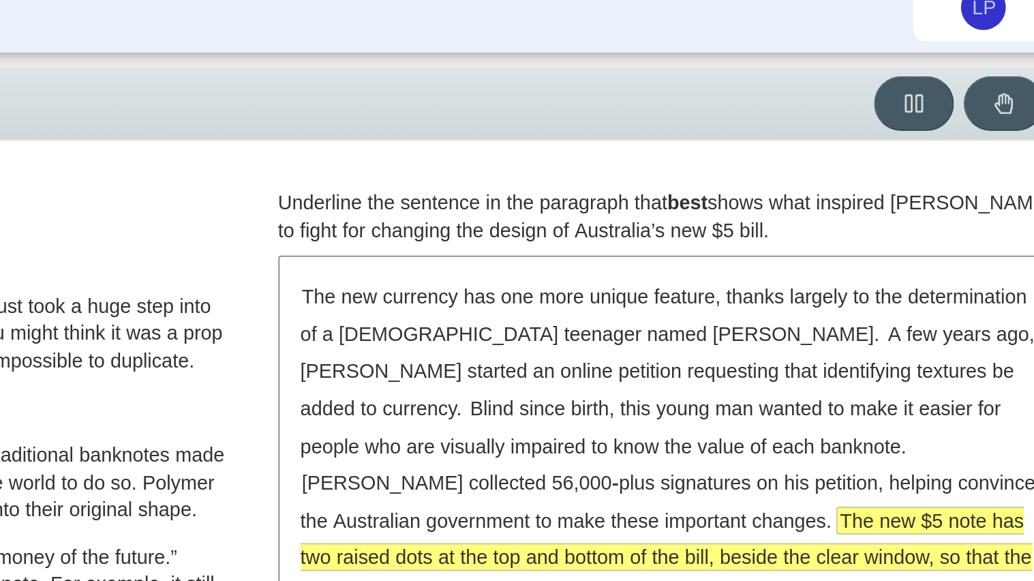
click at [686, 243] on div "The new currency has one more unique feature, thanks largely to the determinati…" at bounding box center [773, 235] width 377 height 182
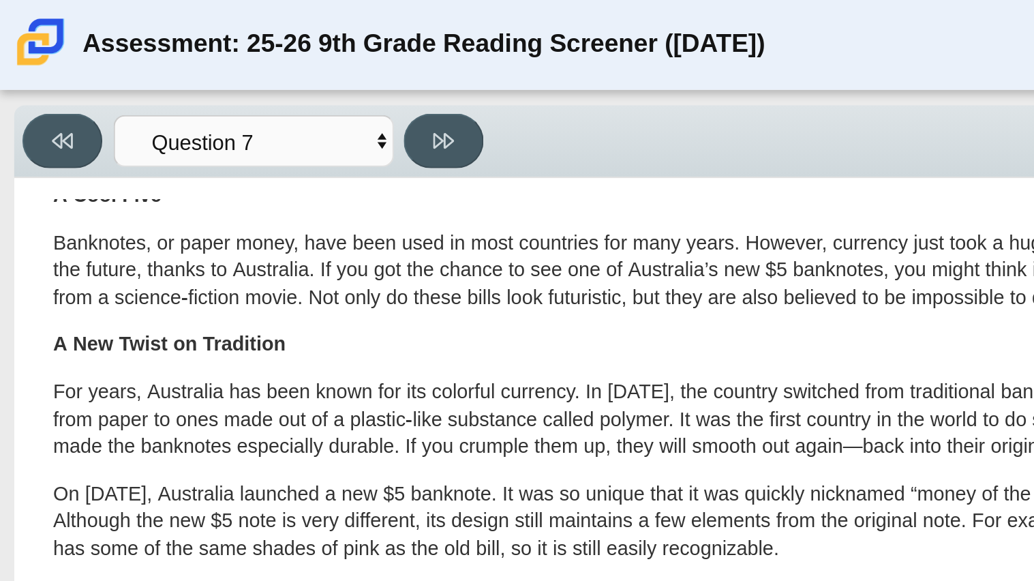
scroll to position [20, 0]
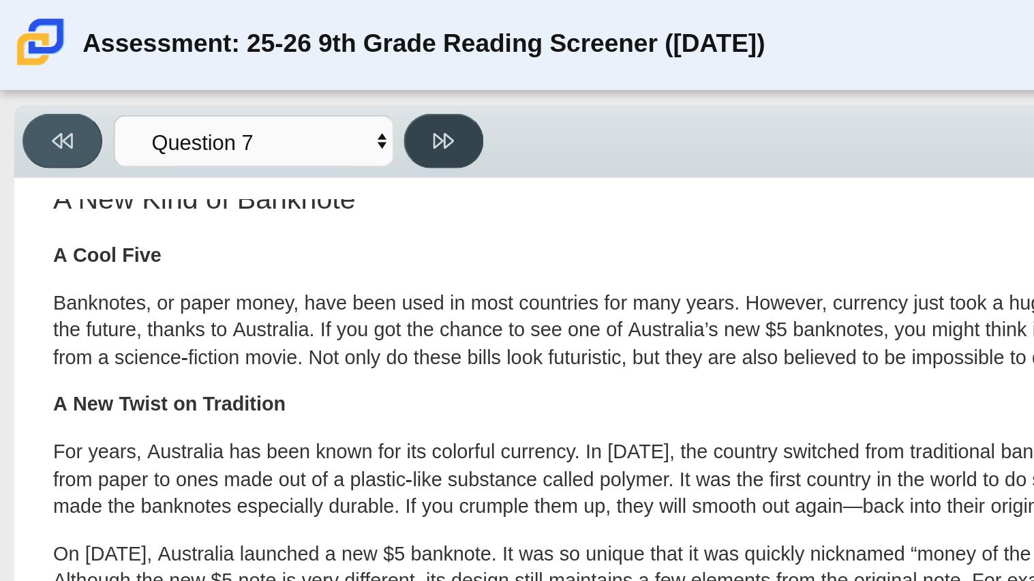
click at [200, 72] on button at bounding box center [215, 68] width 39 height 27
select select "ea8338c2-a6a3-418e-a305-2b963b54a290"
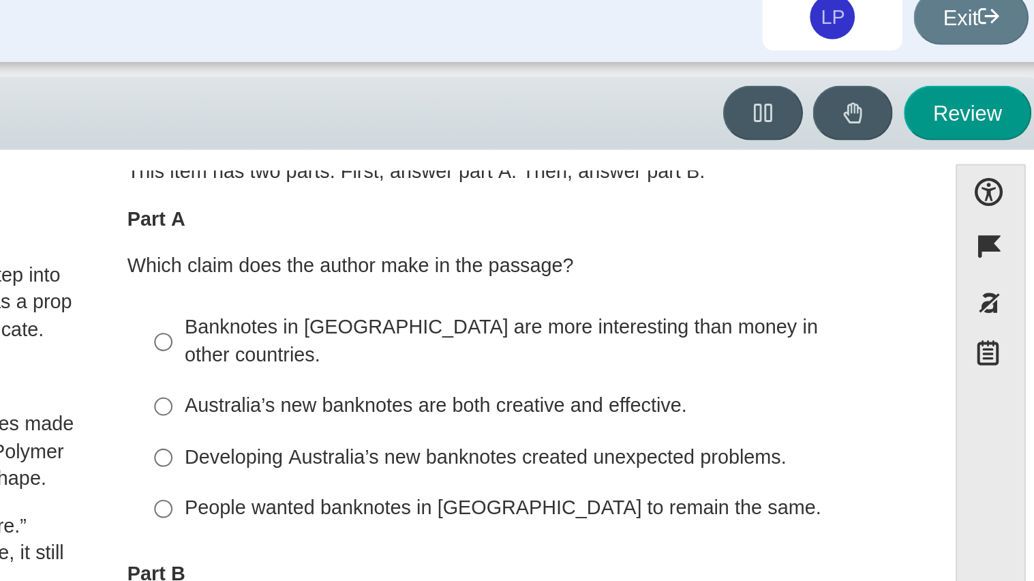
click at [714, 179] on div "Banknotes in [GEOGRAPHIC_DATA] are more interesting than money in other countri…" at bounding box center [783, 179] width 344 height 27
click at [605, 179] on input "Banknotes in [GEOGRAPHIC_DATA] are more interesting than money in other countri…" at bounding box center [600, 180] width 9 height 38
radio input "true"
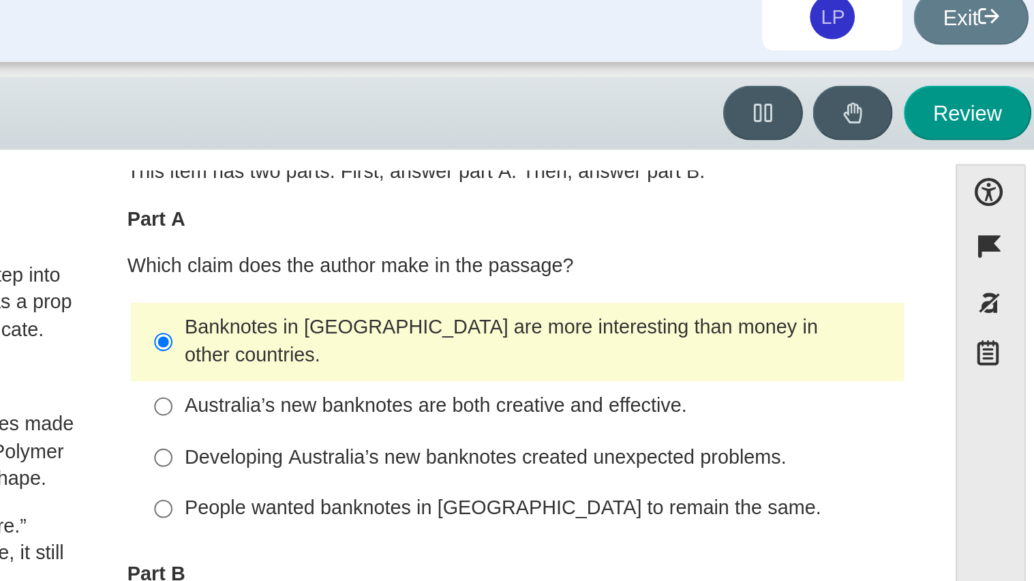
click at [714, 179] on div "Banknotes in [GEOGRAPHIC_DATA] are more interesting than money in other countri…" at bounding box center [783, 179] width 344 height 27
click at [605, 179] on input "Banknotes in [GEOGRAPHIC_DATA] are more interesting than money in other countri…" at bounding box center [600, 180] width 9 height 38
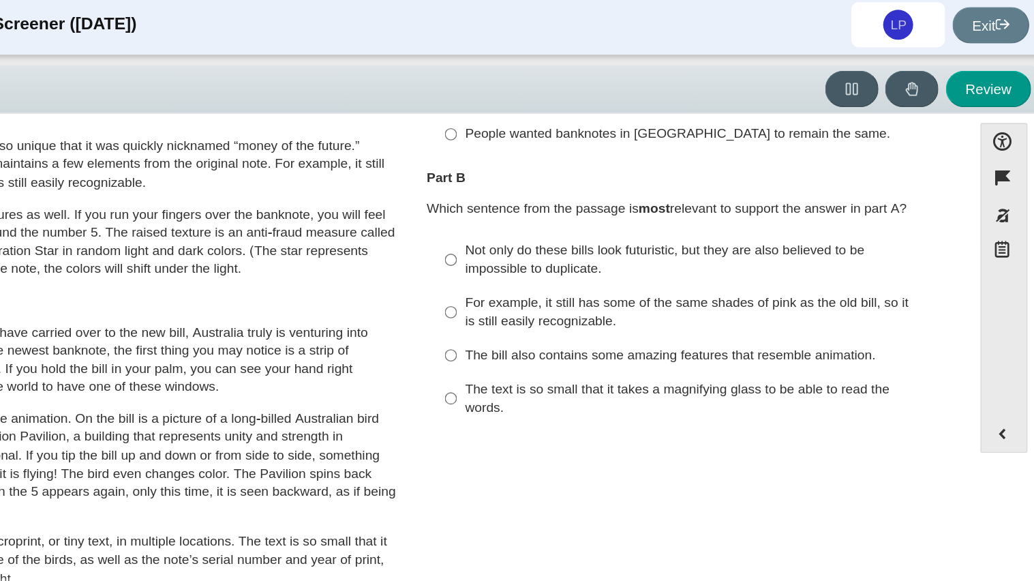
scroll to position [181, 0]
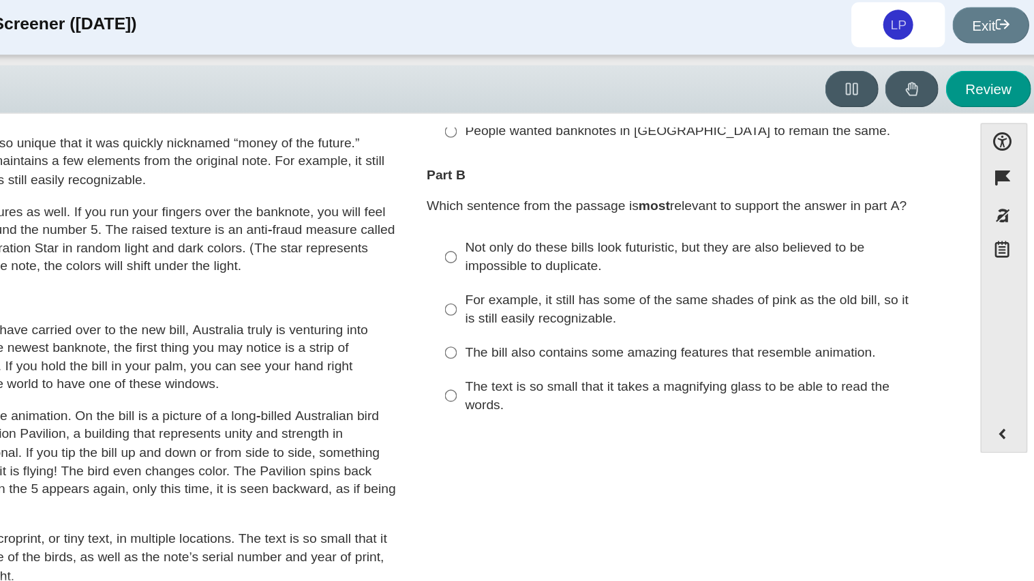
click at [688, 279] on div "The text is so small that it takes a magnifying glass to be able to read the wo…" at bounding box center [783, 292] width 344 height 27
click at [605, 273] on input "The text is so small that it takes a magnifying glass to be able to read the wo…" at bounding box center [600, 292] width 9 height 38
radio input "true"
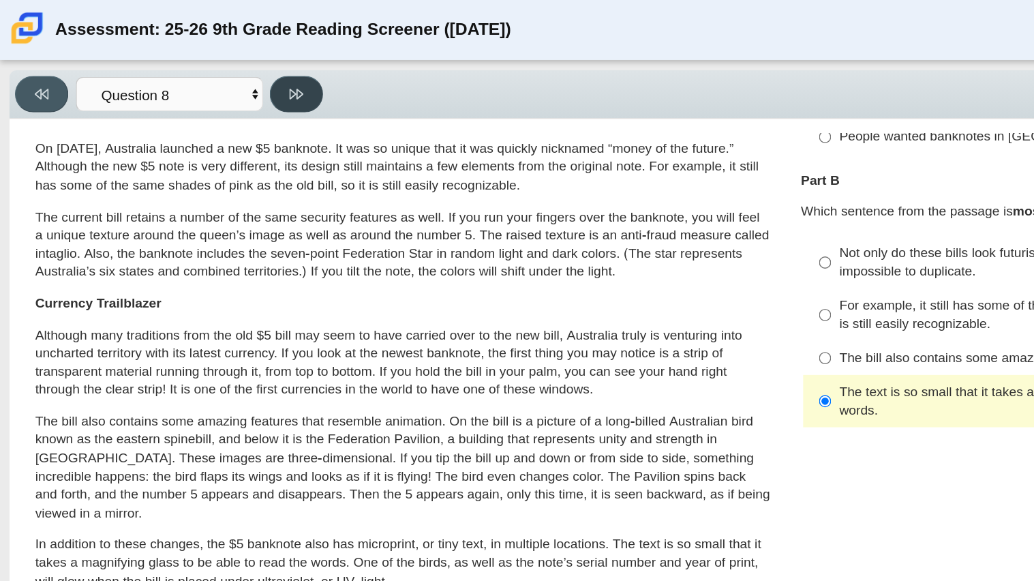
click at [221, 76] on button at bounding box center [215, 68] width 39 height 27
select select "89f058d6-b15c-4ef5-a4b3-fdaffb8868b6"
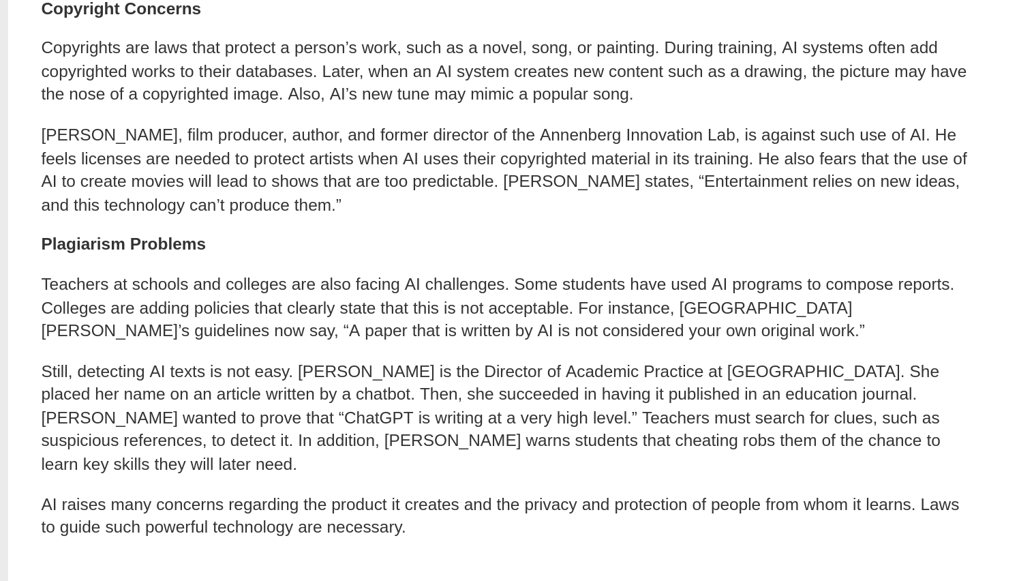
scroll to position [717, 0]
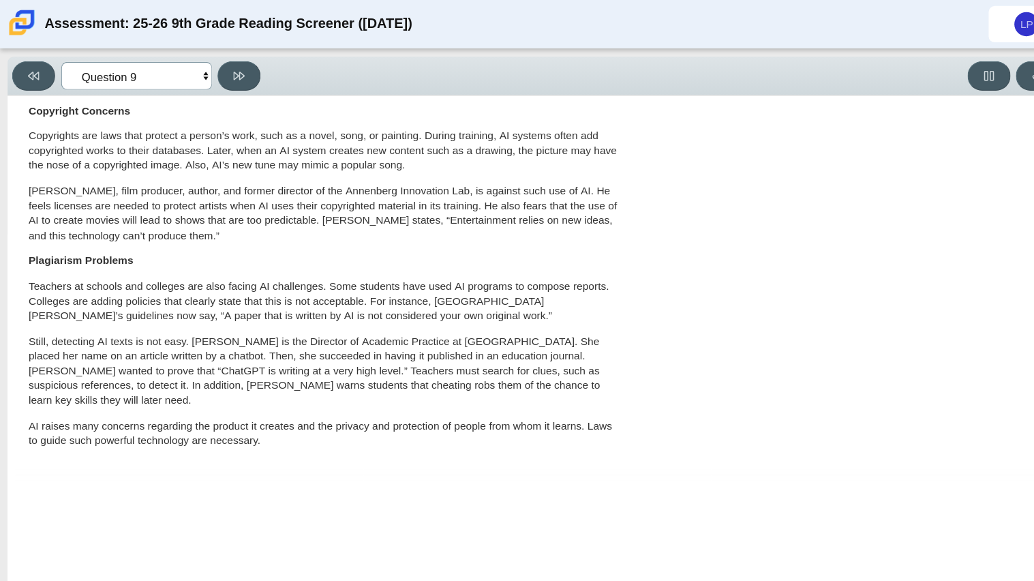
click at [162, 59] on select "Questions Question 1 Question 2 Question 3 Question 4 Question 5 Question 6 Que…" at bounding box center [123, 68] width 136 height 25
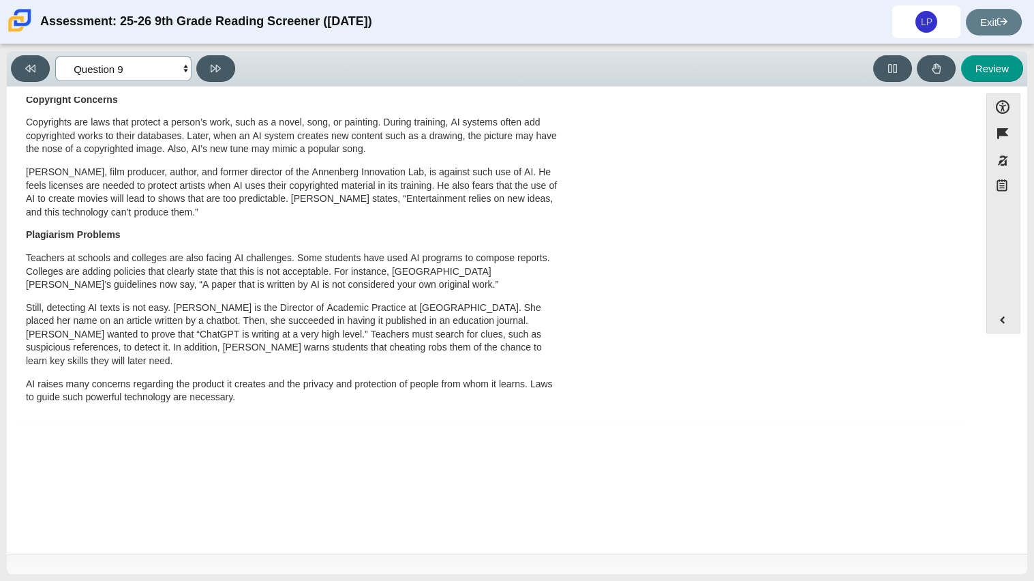
scroll to position [0, 0]
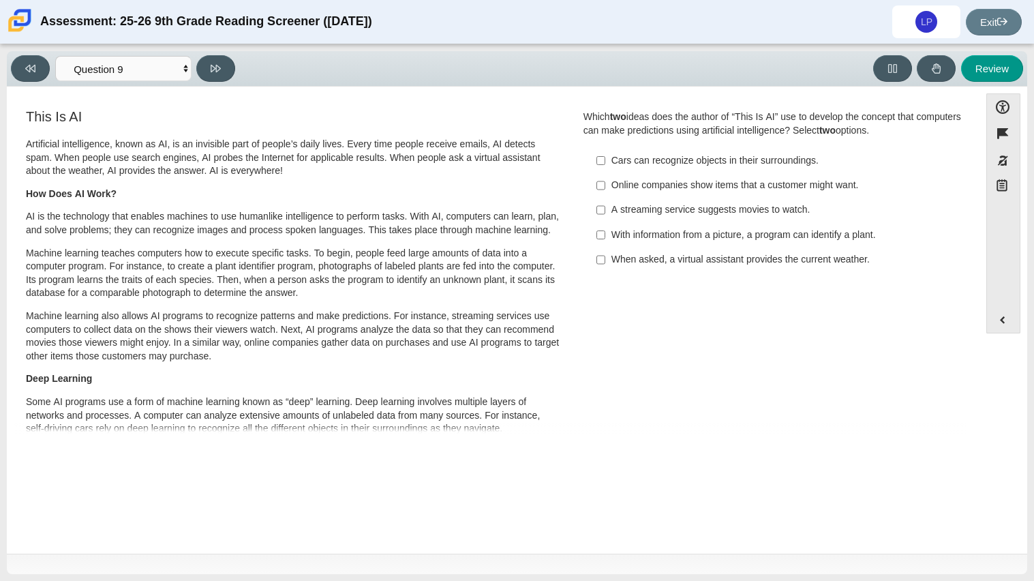
click at [637, 205] on div "A streaming service suggests movies to watch." at bounding box center [783, 210] width 344 height 14
click at [605, 205] on input "A streaming service suggests movies to watch. A streaming service suggests movi…" at bounding box center [600, 210] width 9 height 25
checkbox input "true"
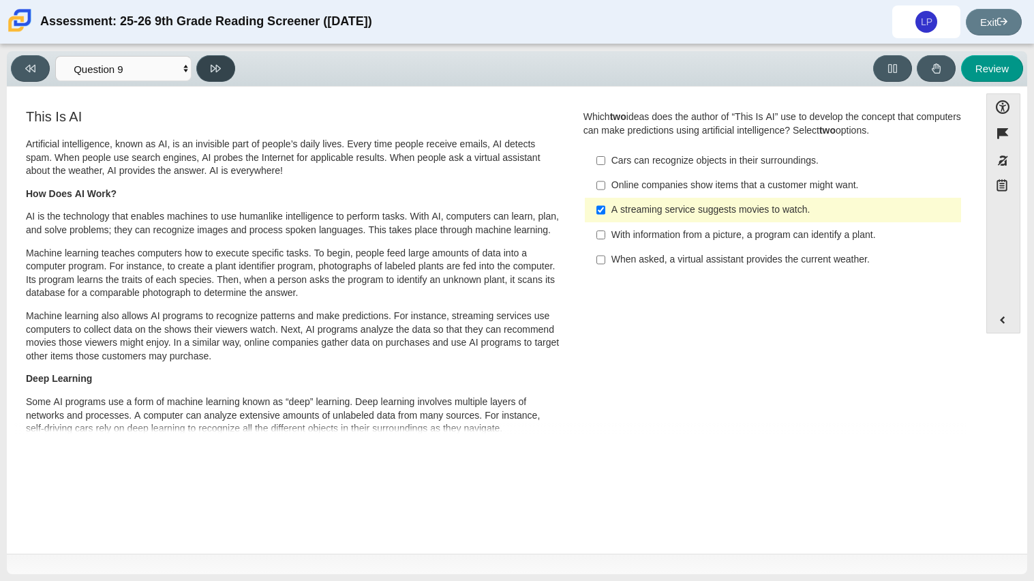
click at [219, 63] on icon at bounding box center [216, 68] width 10 height 10
select select "cdf3c14e-a918-44d1-9b63-3db0fa81641e"
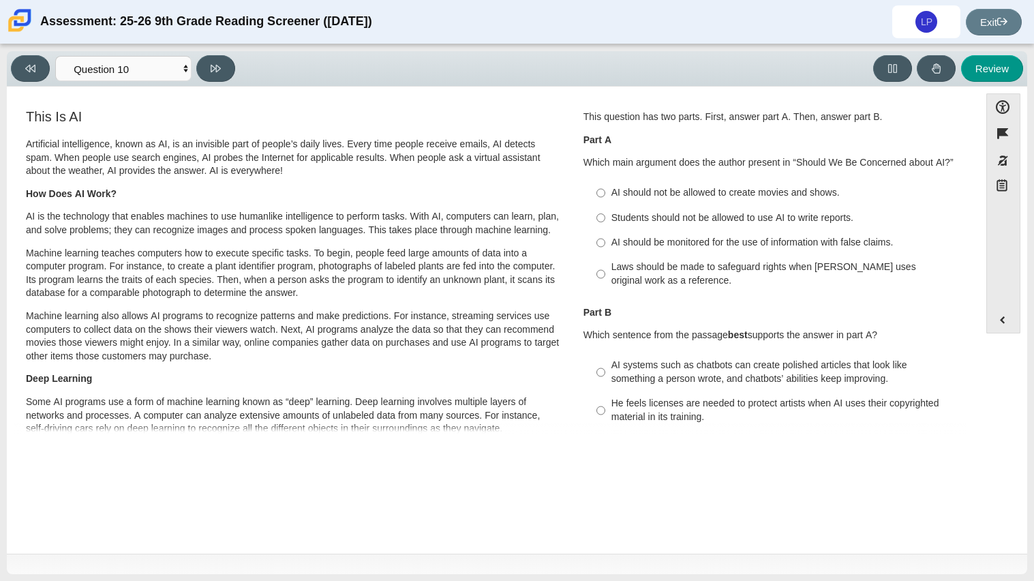
click at [647, 382] on div "AI systems such as chatbots can create polished articles that look like somethi…" at bounding box center [783, 372] width 344 height 27
click at [605, 382] on input "AI systems such as chatbots can create polished articles that look like somethi…" at bounding box center [600, 372] width 9 height 38
radio input "true"
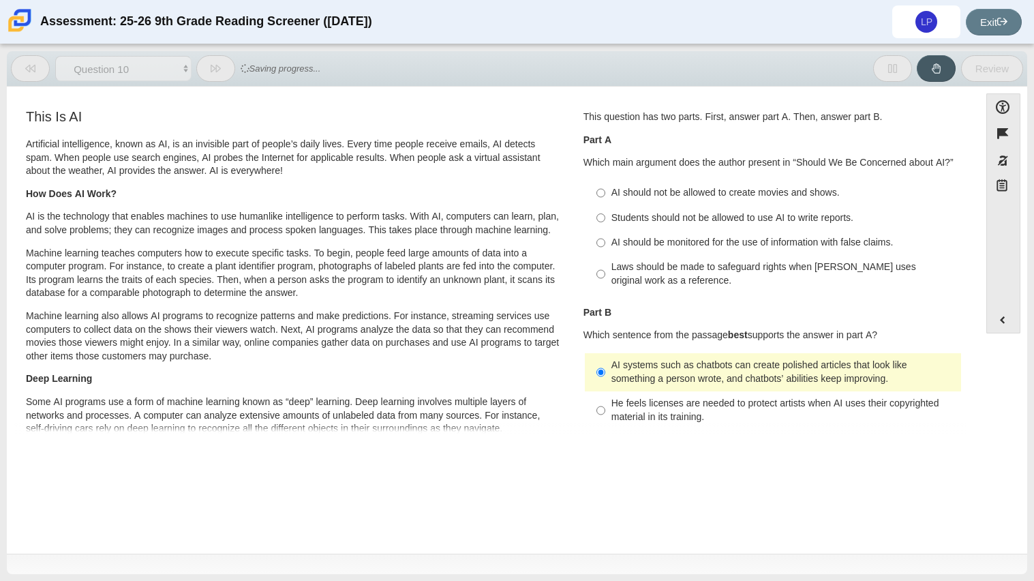
click at [678, 233] on label "AI should be monitored for the use of information with false claims. AI should …" at bounding box center [774, 242] width 374 height 25
click at [605, 233] on input "AI should be monitored for the use of information with false claims. AI should …" at bounding box center [600, 242] width 9 height 25
radio input "true"
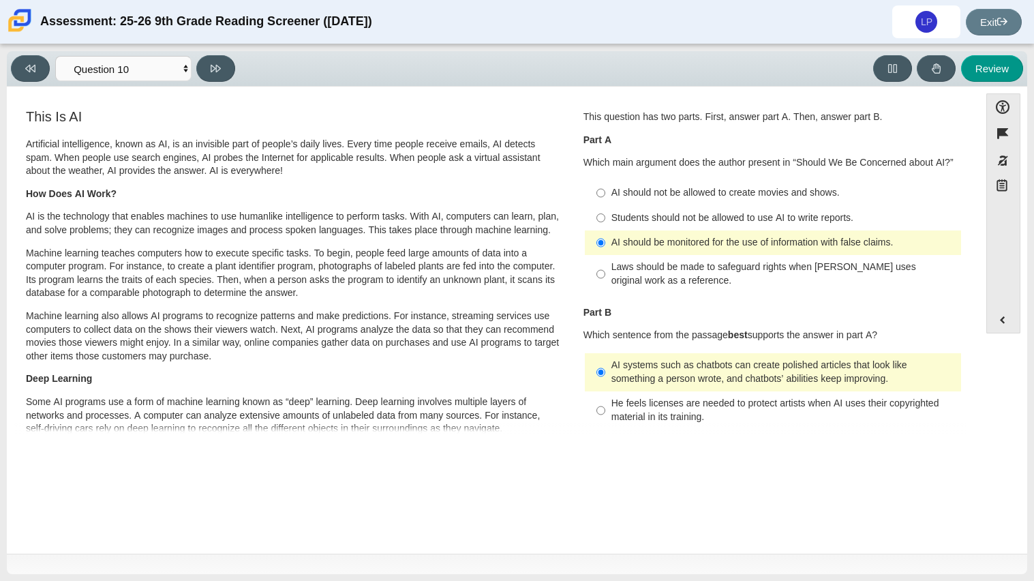
click at [235, 50] on div "Viewing Question 10 of 12 in Pacing Mode Questions Question 1 Question 2 Questi…" at bounding box center [517, 312] width 1034 height 536
click at [224, 59] on button at bounding box center [215, 68] width 39 height 27
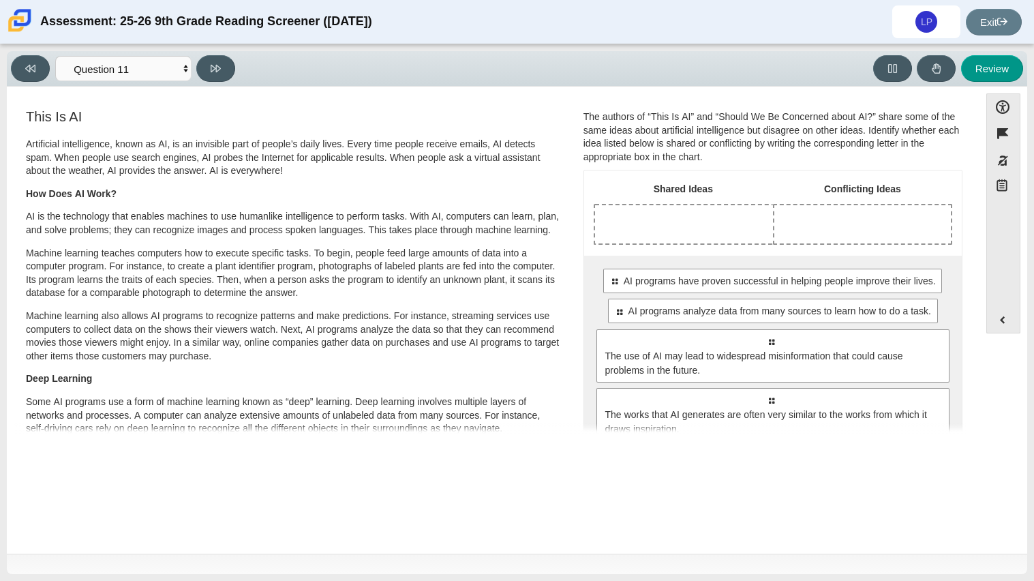
click at [701, 218] on div "Drop response in row 1 of column 1 (Shared Ideas)" at bounding box center [684, 224] width 178 height 38
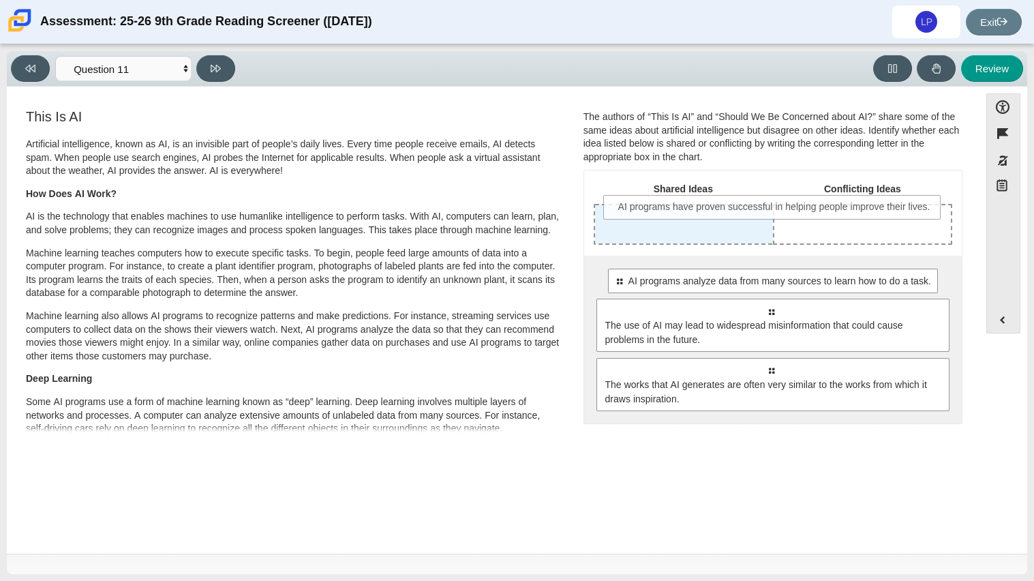
drag, startPoint x: 690, startPoint y: 286, endPoint x: 695, endPoint y: 211, distance: 75.8
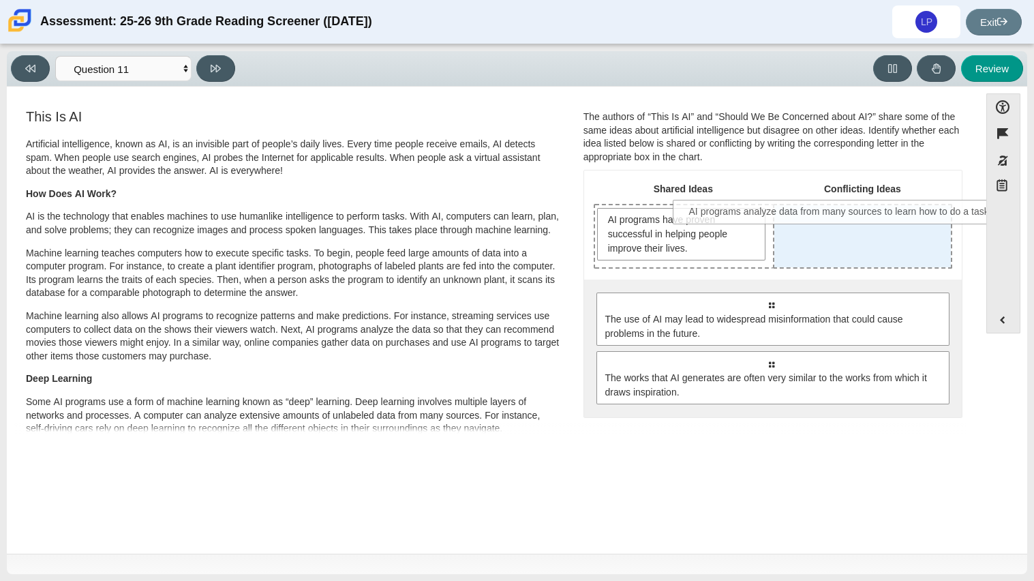
drag, startPoint x: 727, startPoint y: 313, endPoint x: 796, endPoint y: 225, distance: 112.1
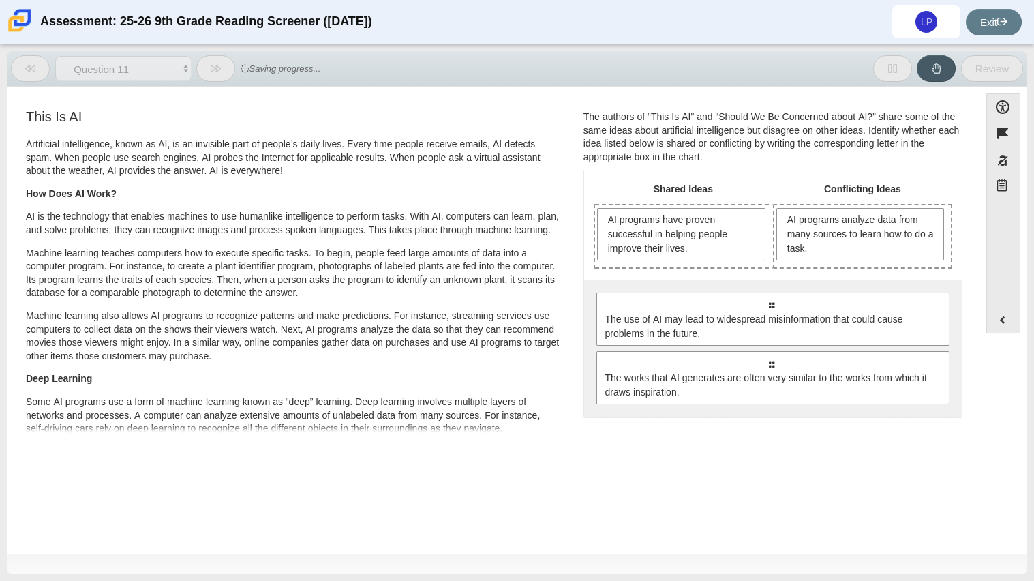
scroll to position [114, 0]
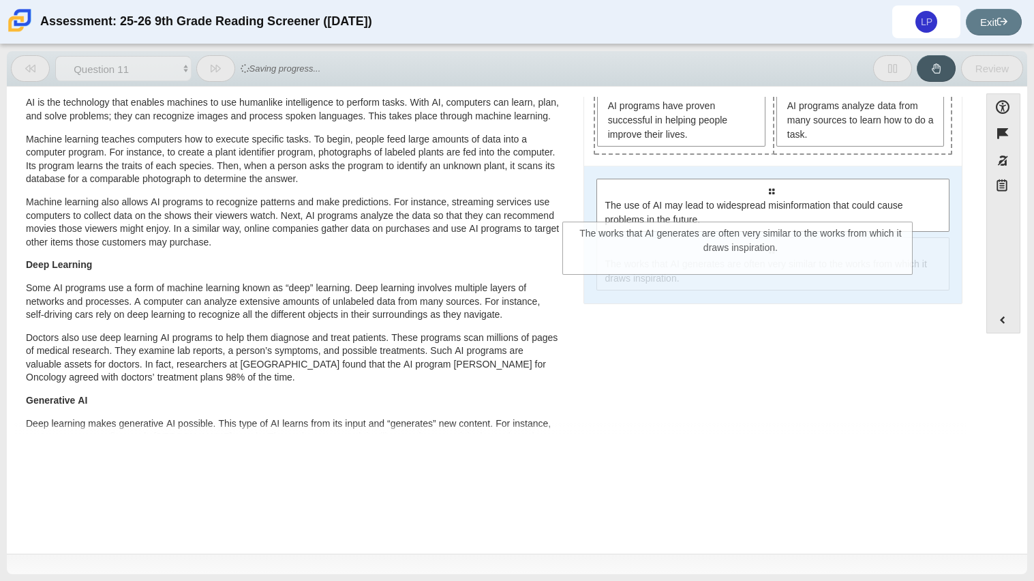
drag, startPoint x: 846, startPoint y: 265, endPoint x: 761, endPoint y: 145, distance: 147.3
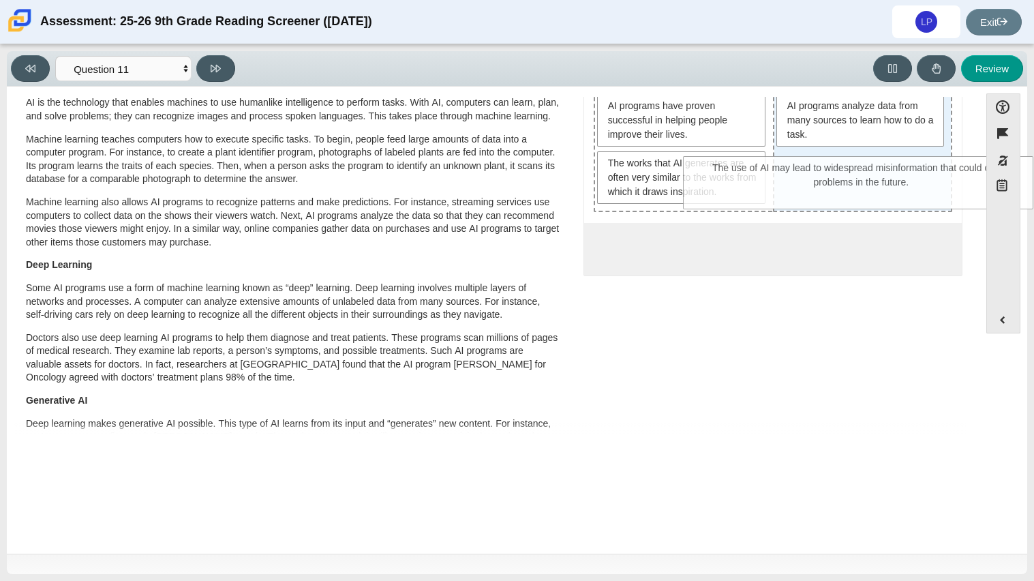
drag, startPoint x: 759, startPoint y: 271, endPoint x: 849, endPoint y: 194, distance: 119.4
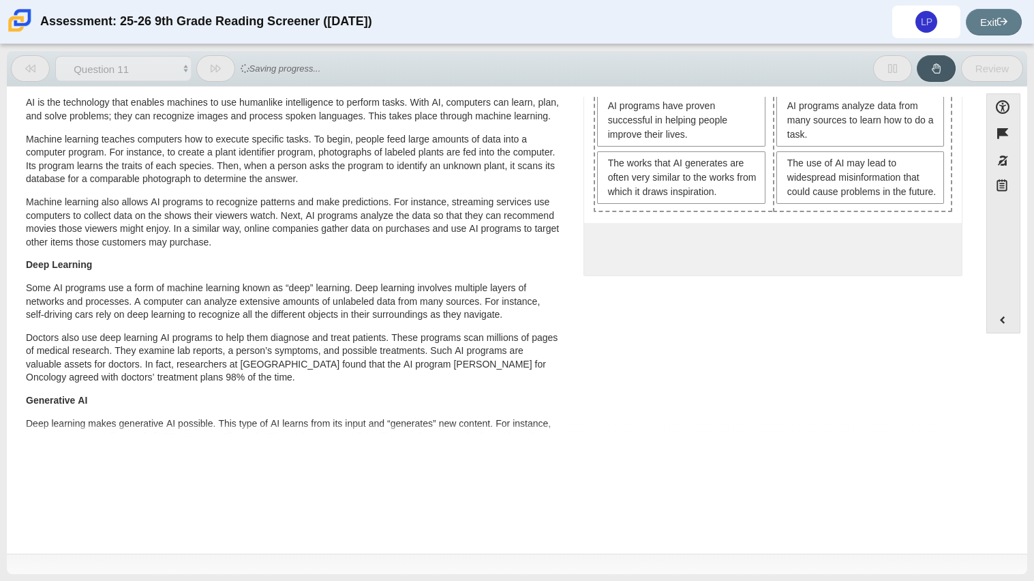
scroll to position [0, 0]
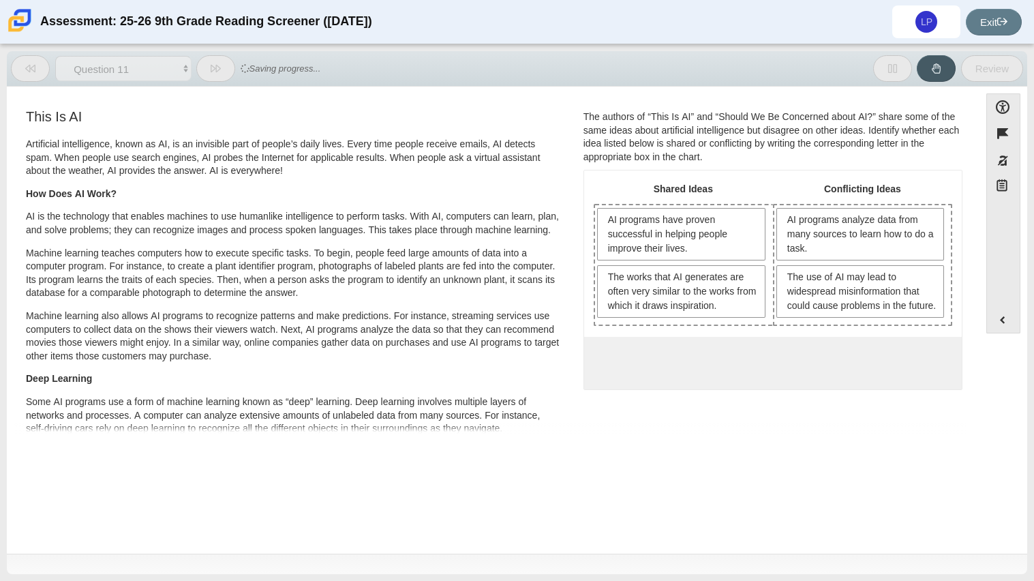
click at [437, 78] on div "Review" at bounding box center [671, 68] width 703 height 27
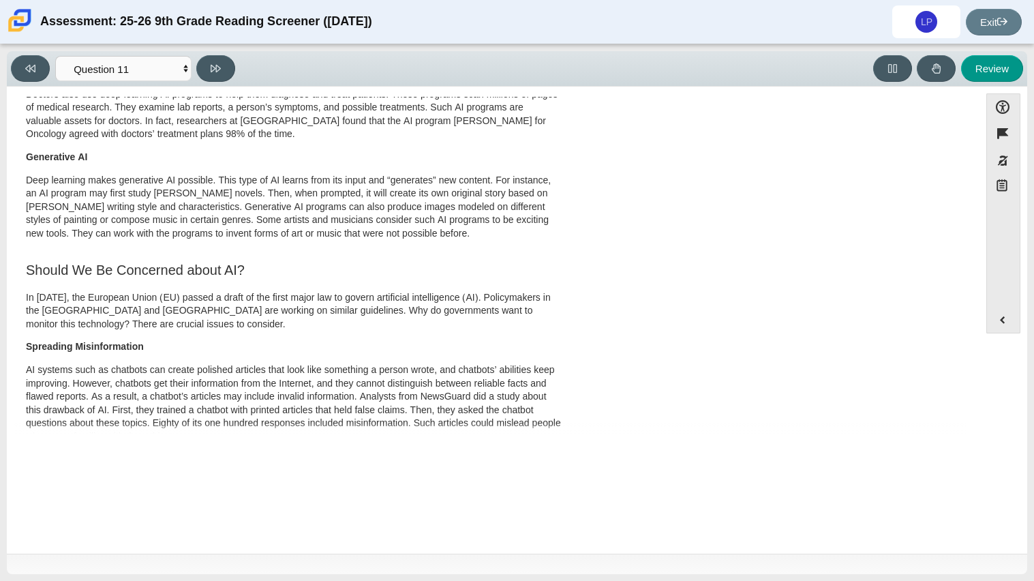
scroll to position [717, 0]
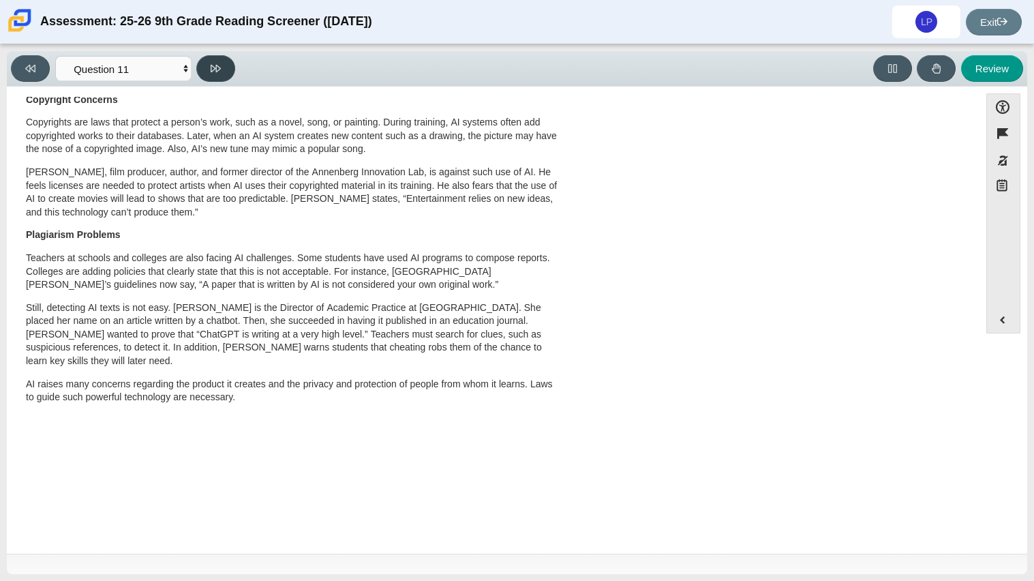
click at [223, 72] on button at bounding box center [215, 68] width 39 height 27
select select "c3effed4-44ce-4a19-bd96-1787f34e9b4c"
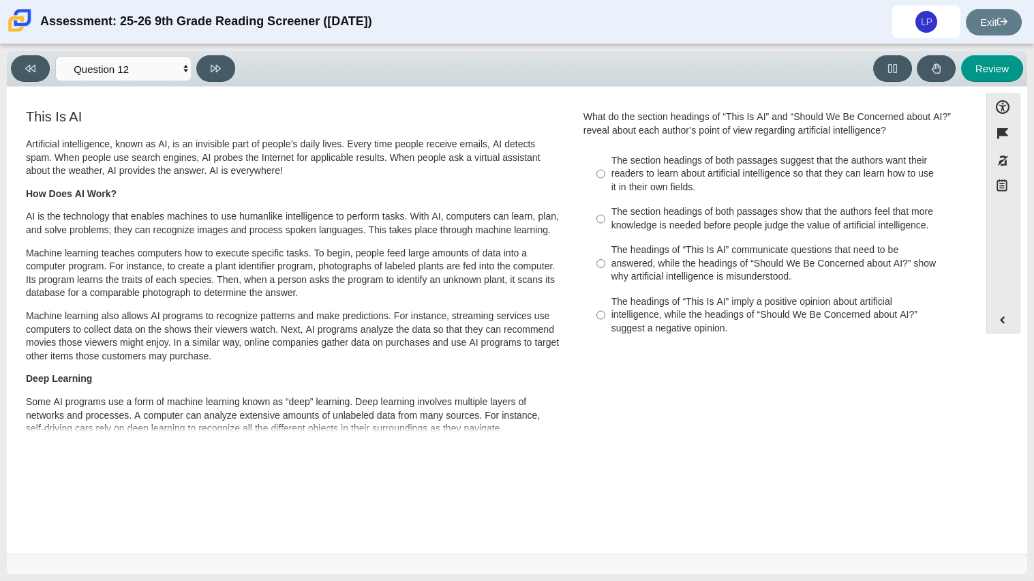
click at [145, 80] on div "Viewing Question 12 of 12 in Pacing Mode Questions Question 1 Question 2 Questi…" at bounding box center [126, 68] width 230 height 27
click at [149, 78] on select "Questions Question 1 Question 2 Question 3 Question 4 Question 5 Question 6 Que…" at bounding box center [123, 68] width 136 height 25
click at [151, 77] on select "Questions Question 1 Question 2 Question 3 Question 4 Question 5 Question 6 Que…" at bounding box center [123, 68] width 136 height 25
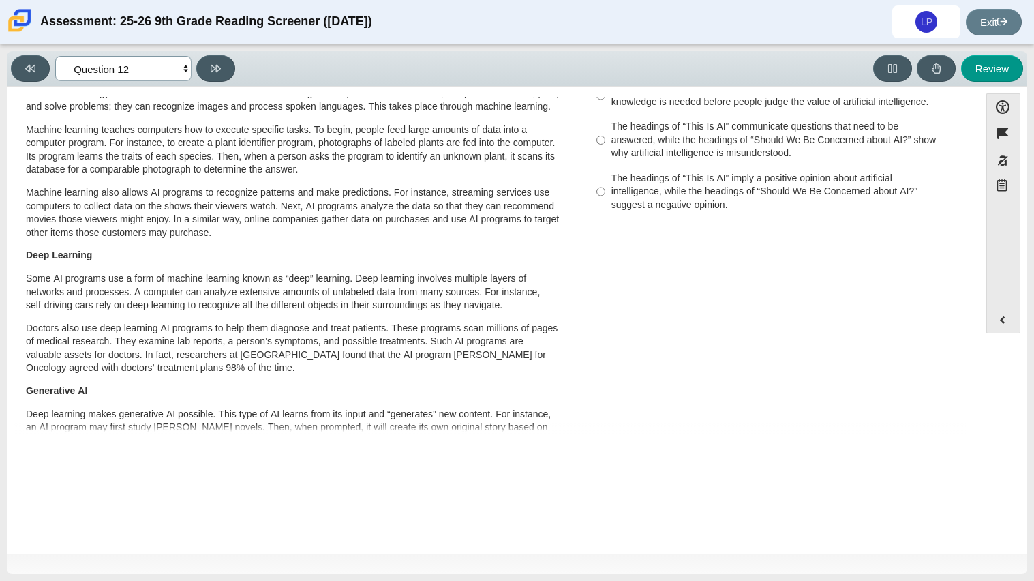
scroll to position [0, 0]
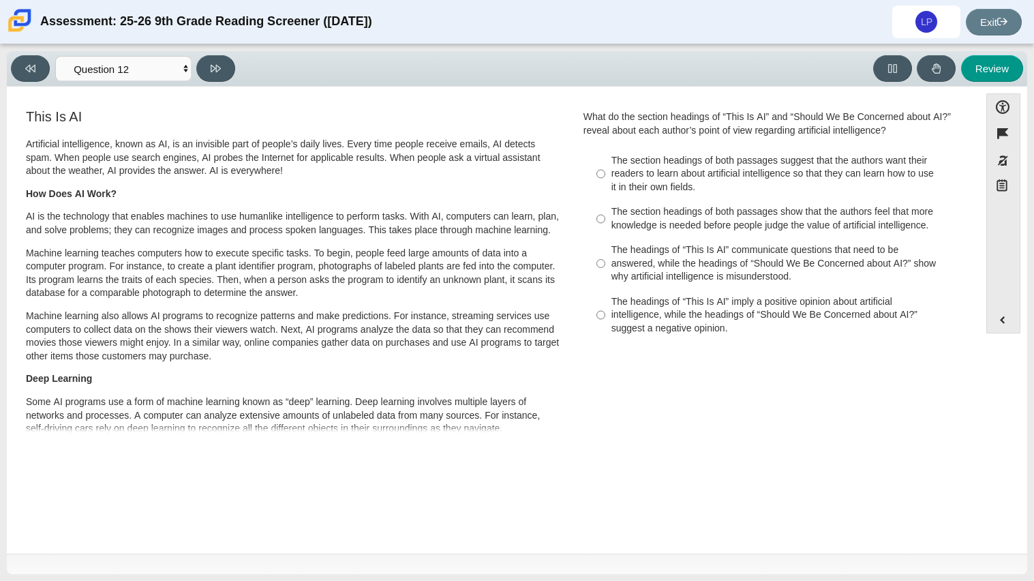
click at [652, 307] on div "The headings of “This Is AI” imply a positive opinion about artificial intellig…" at bounding box center [783, 315] width 344 height 40
click at [605, 307] on input "The headings of “This Is AI” imply a positive opinion about artificial intellig…" at bounding box center [600, 315] width 9 height 52
radio input "true"
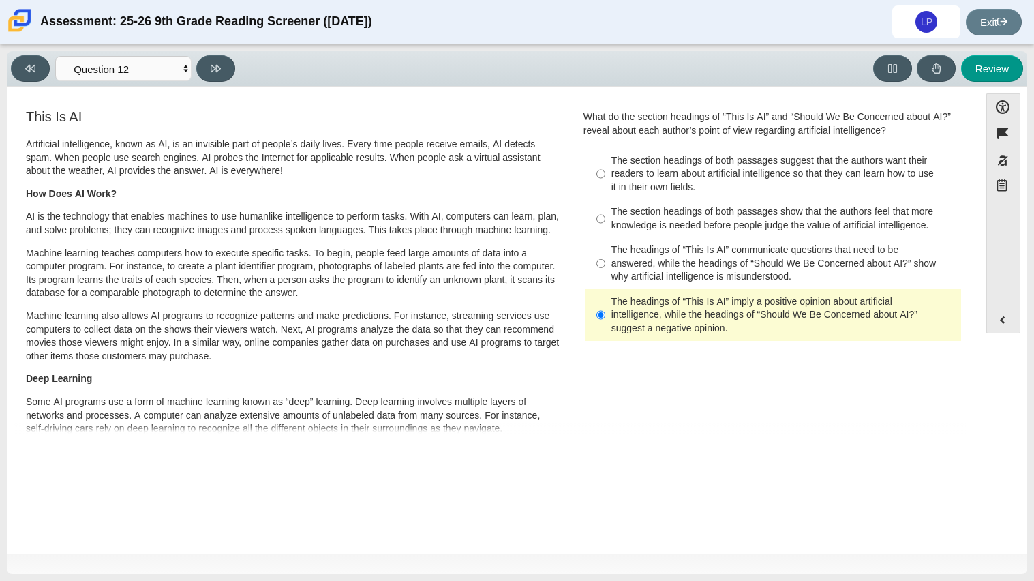
click at [669, 269] on div "The headings of “This Is AI” communicate questions that need to be answered, wh…" at bounding box center [783, 263] width 344 height 40
click at [605, 269] on input "The headings of “This Is AI” communicate questions that need to be answered, wh…" at bounding box center [600, 264] width 9 height 52
radio input "true"
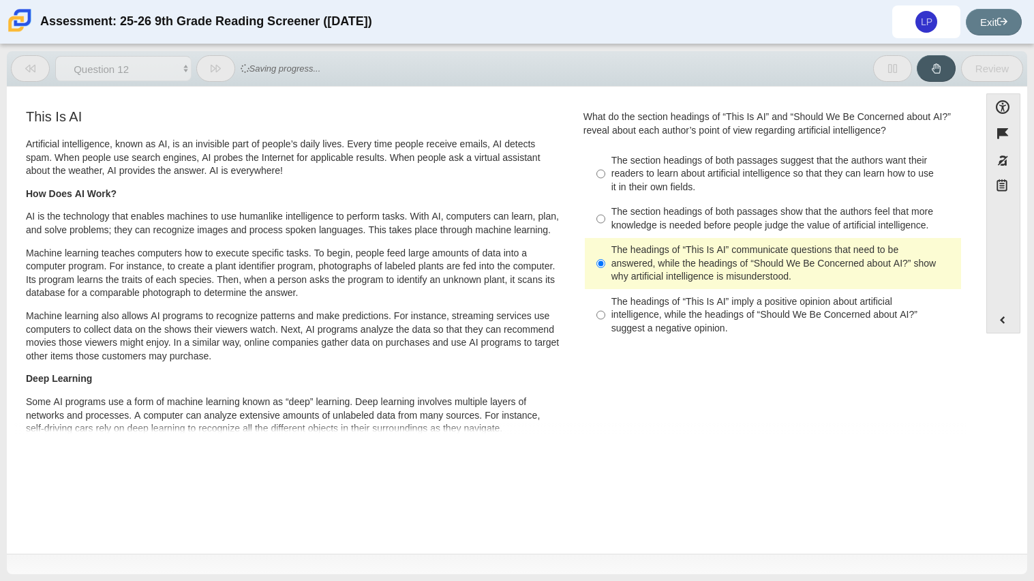
click at [660, 297] on div "The headings of “This Is AI” imply a positive opinion about artificial intellig…" at bounding box center [783, 315] width 344 height 40
click at [605, 297] on input "The headings of “This Is AI” imply a positive opinion about artificial intellig…" at bounding box center [600, 315] width 9 height 52
radio input "true"
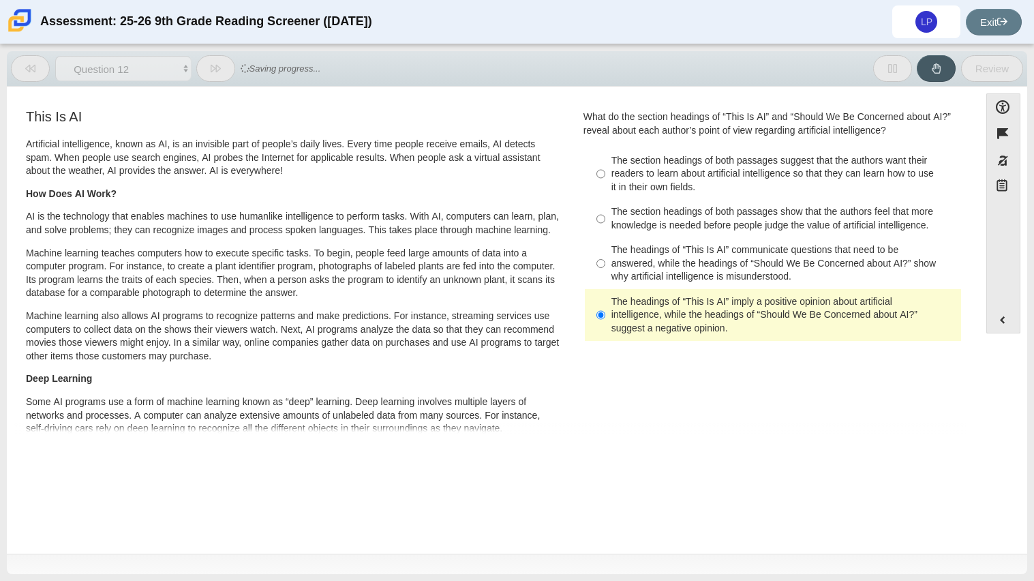
click at [247, 159] on p "Artificial intelligence, known as AI, is an invisible part of people’s daily li…" at bounding box center [293, 158] width 535 height 40
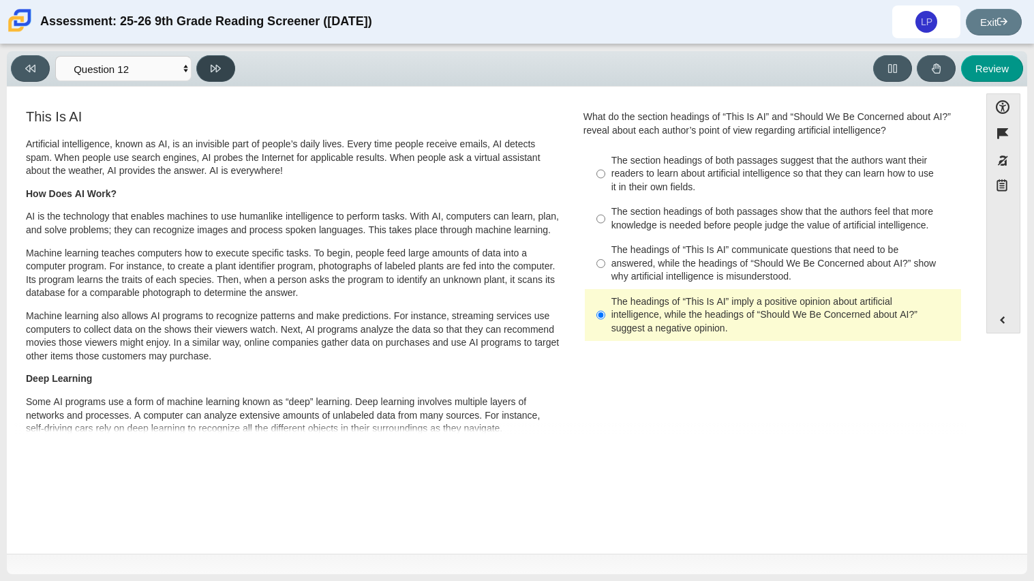
click at [219, 57] on button at bounding box center [215, 68] width 39 height 27
select select "review"
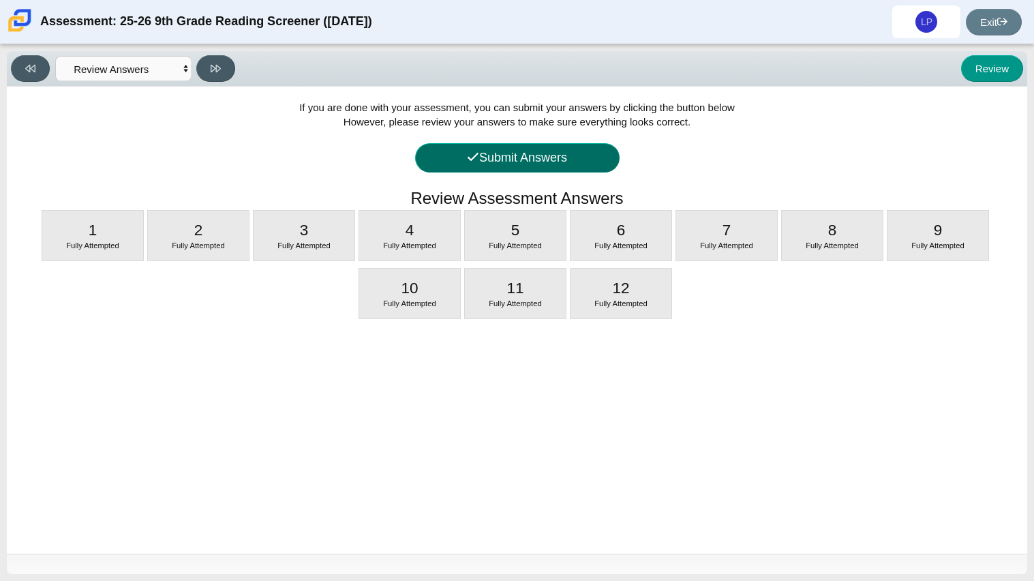
click at [517, 167] on button "Submit Answers" at bounding box center [517, 157] width 204 height 29
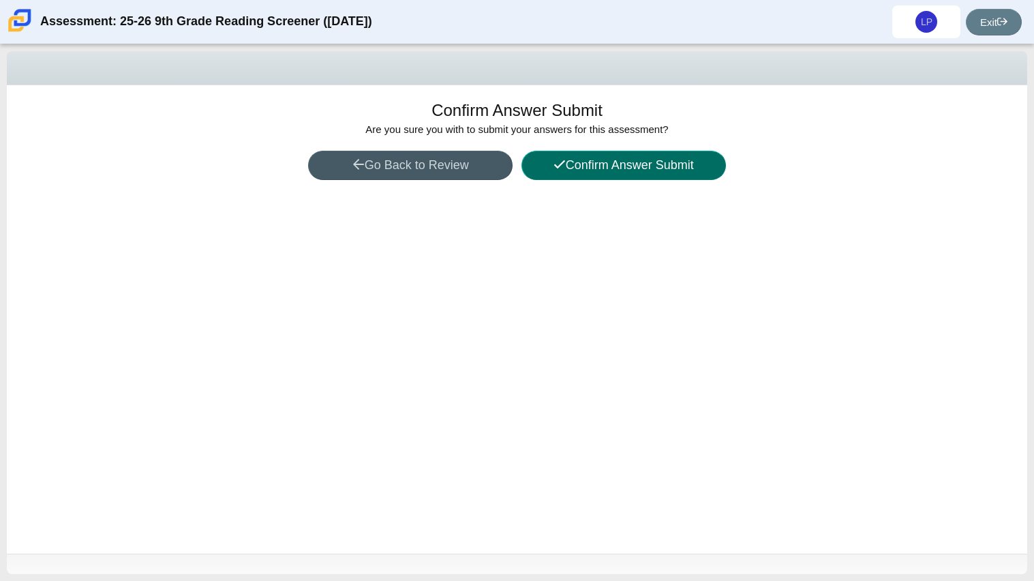
click at [568, 164] on button "Confirm Answer Submit" at bounding box center [623, 165] width 204 height 29
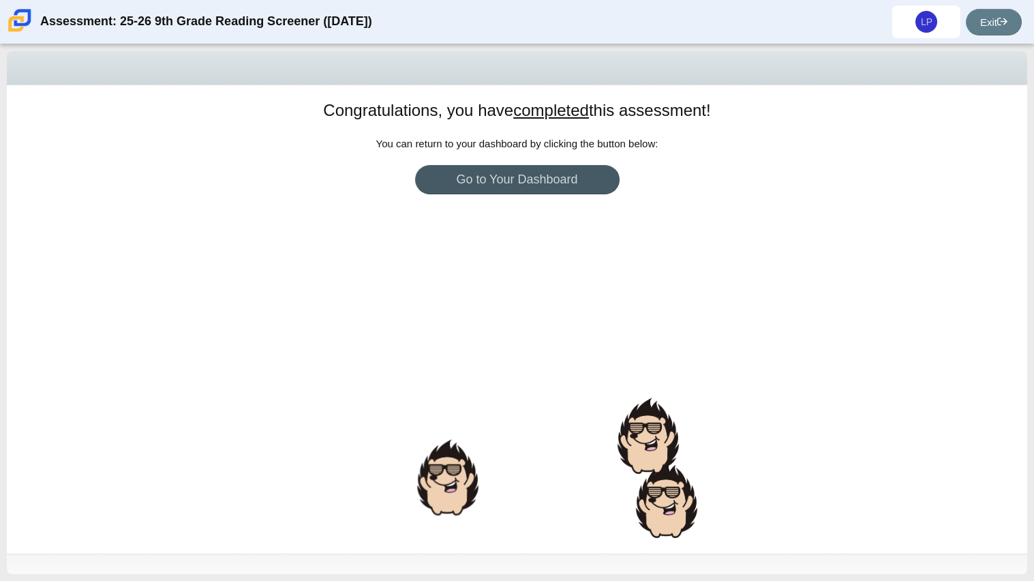
click at [247, 198] on div "Congratulations, you have completed this assessment! You can return to your das…" at bounding box center [517, 319] width 1020 height 468
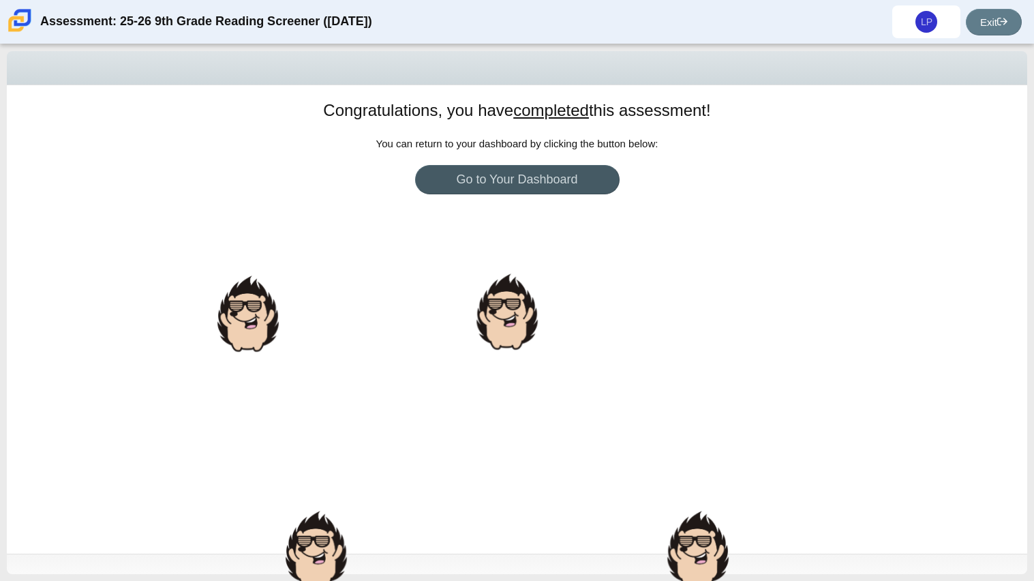
click at [247, 198] on div "Congratulations, you have completed this assessment! You can return to your das…" at bounding box center [517, 319] width 1020 height 468
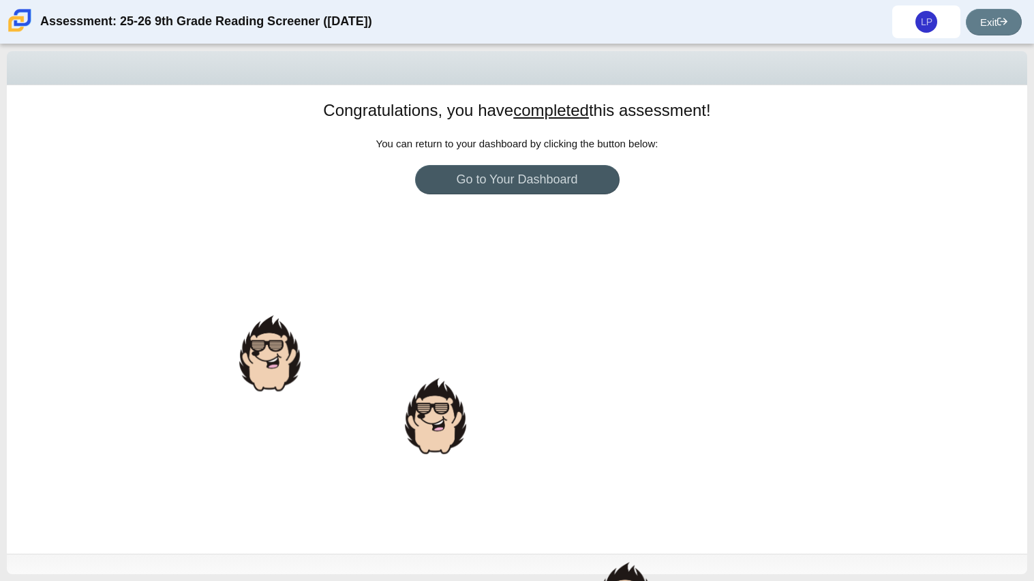
click at [247, 198] on div "Congratulations, you have completed this assessment! You can return to your das…" at bounding box center [517, 319] width 1020 height 468
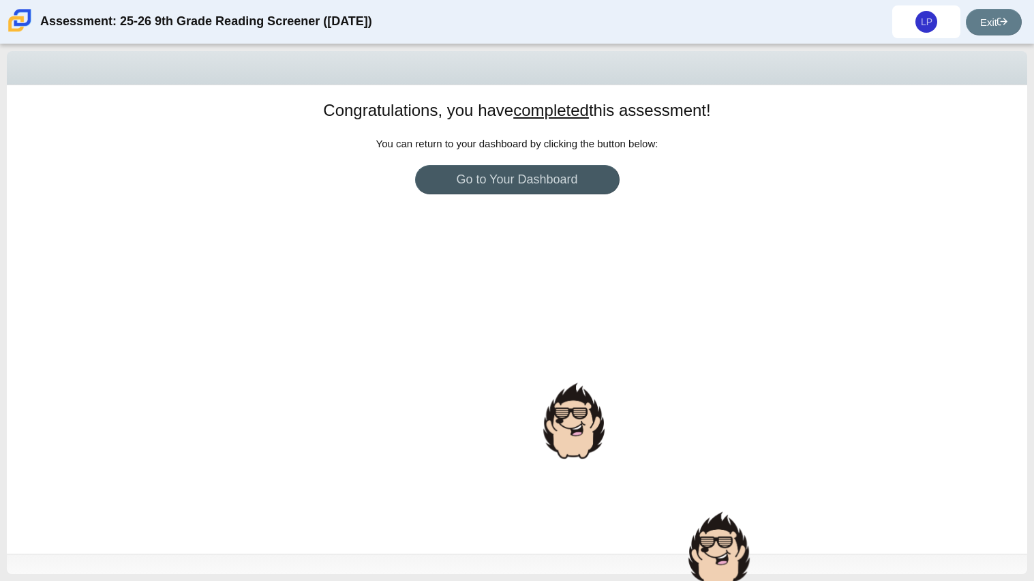
click at [247, 198] on div "Congratulations, you have completed this assessment! You can return to your das…" at bounding box center [517, 319] width 1020 height 468
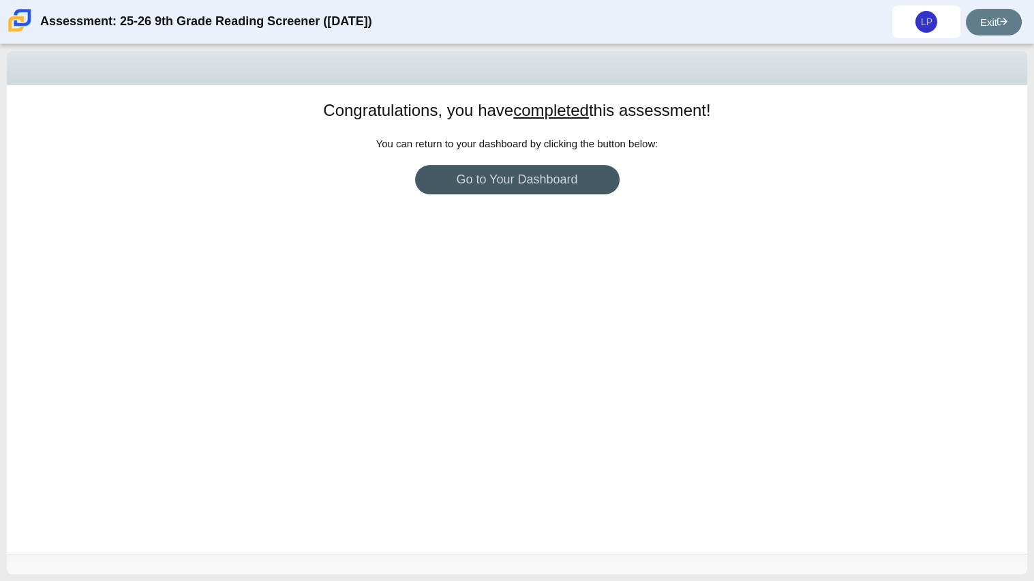
click at [478, 397] on div "Congratulations, you have completed this assessment! You can return to your das…" at bounding box center [517, 319] width 1020 height 468
